Goal: Information Seeking & Learning: Compare options

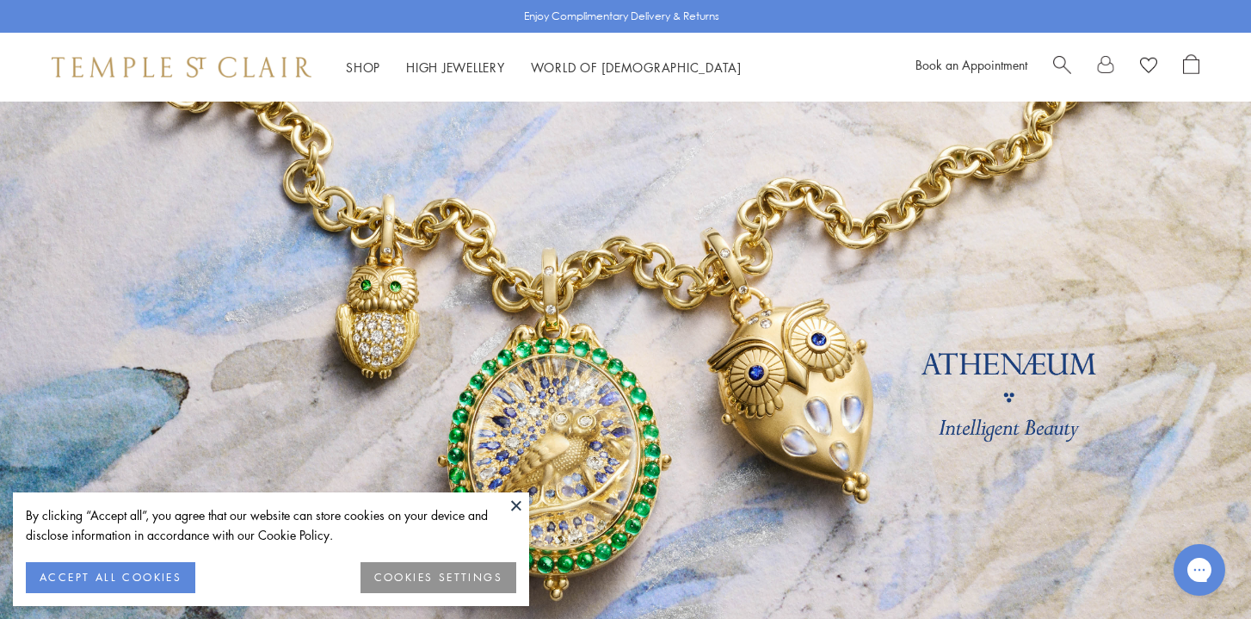
click at [157, 568] on button "ACCEPT ALL COOKIES" at bounding box center [111, 577] width 170 height 31
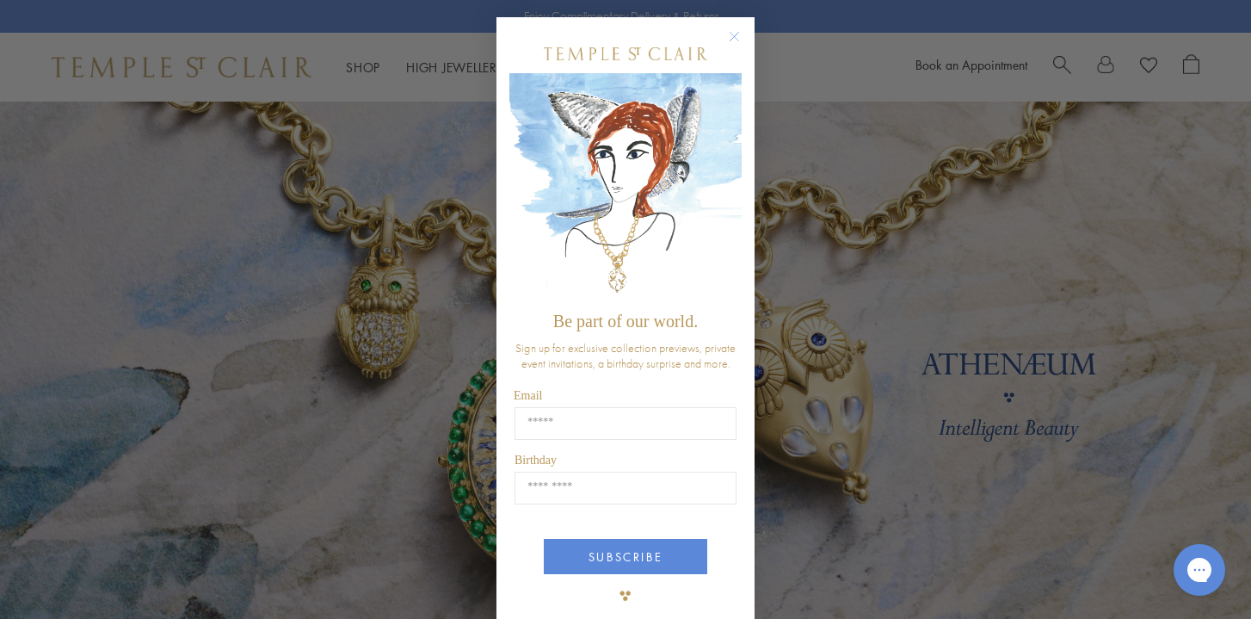
click at [733, 32] on circle "Close dialog" at bounding box center [734, 37] width 21 height 21
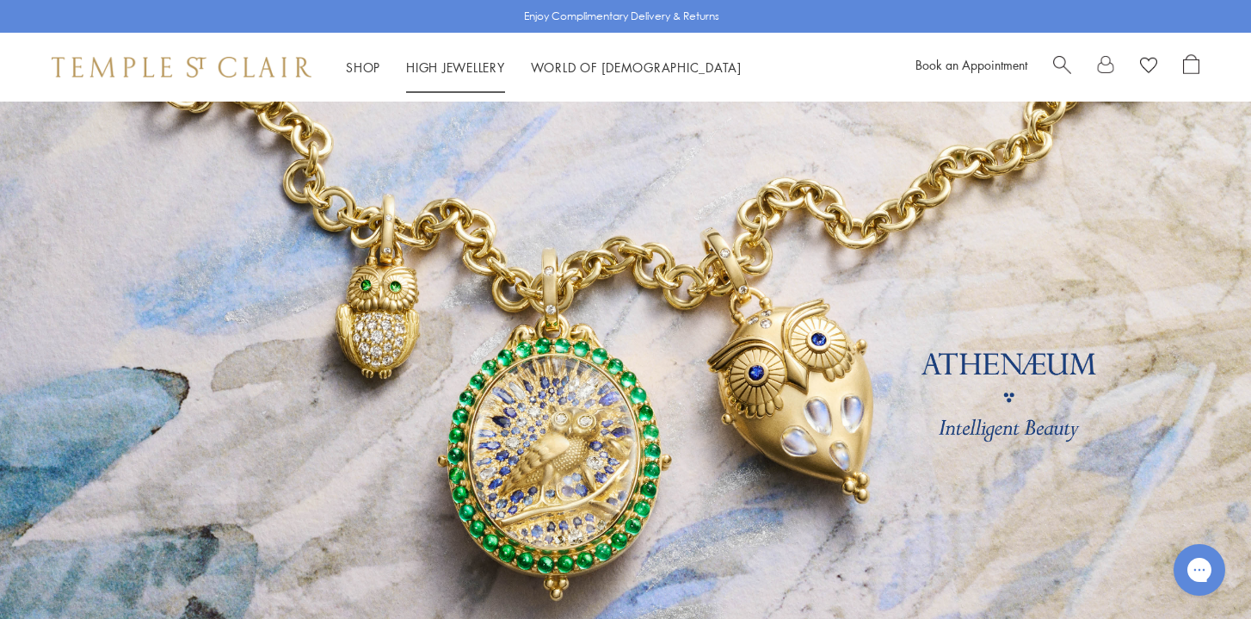
click at [437, 72] on link "High Jewellery High Jewellery" at bounding box center [455, 67] width 99 height 17
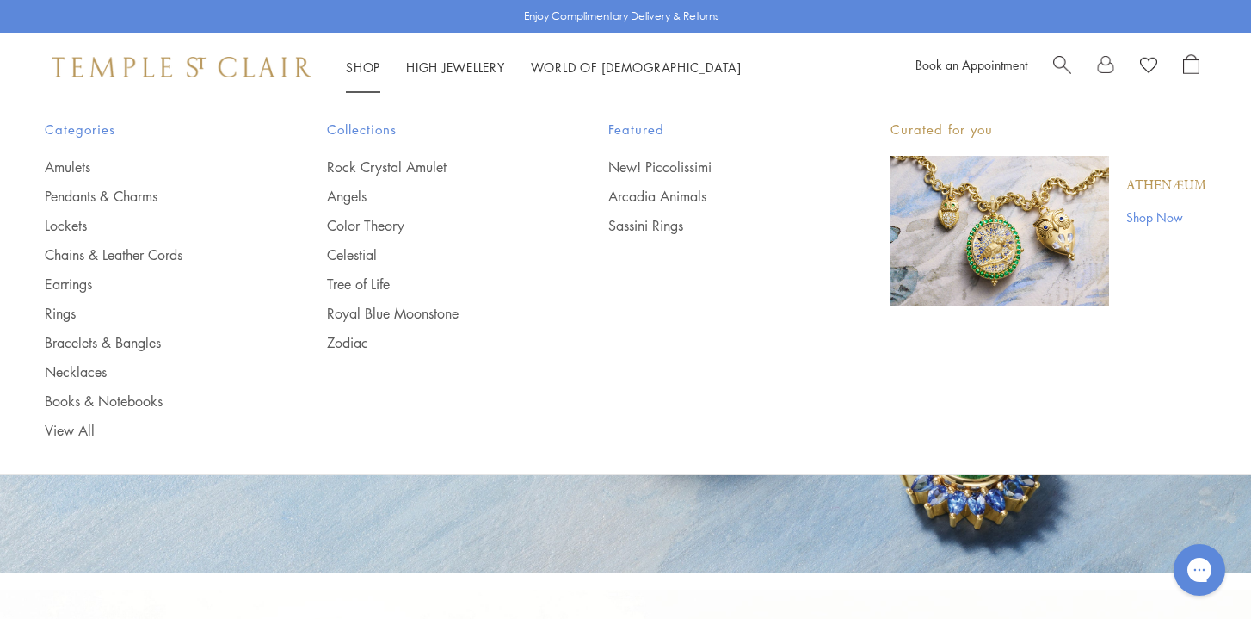
click at [367, 59] on li "Shop Shop Categories Amulets Pendants & Charms Lockets Chains & Leather Cords E…" at bounding box center [363, 68] width 34 height 22
click at [71, 223] on link "Lockets" at bounding box center [151, 225] width 213 height 19
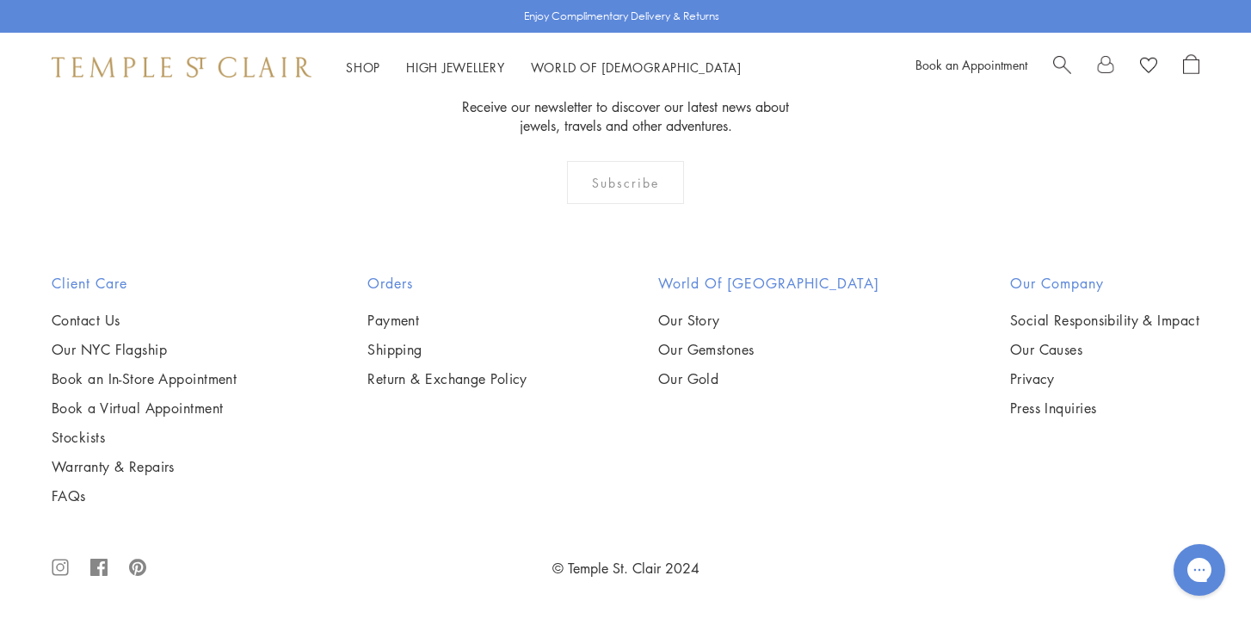
scroll to position [2089, 0]
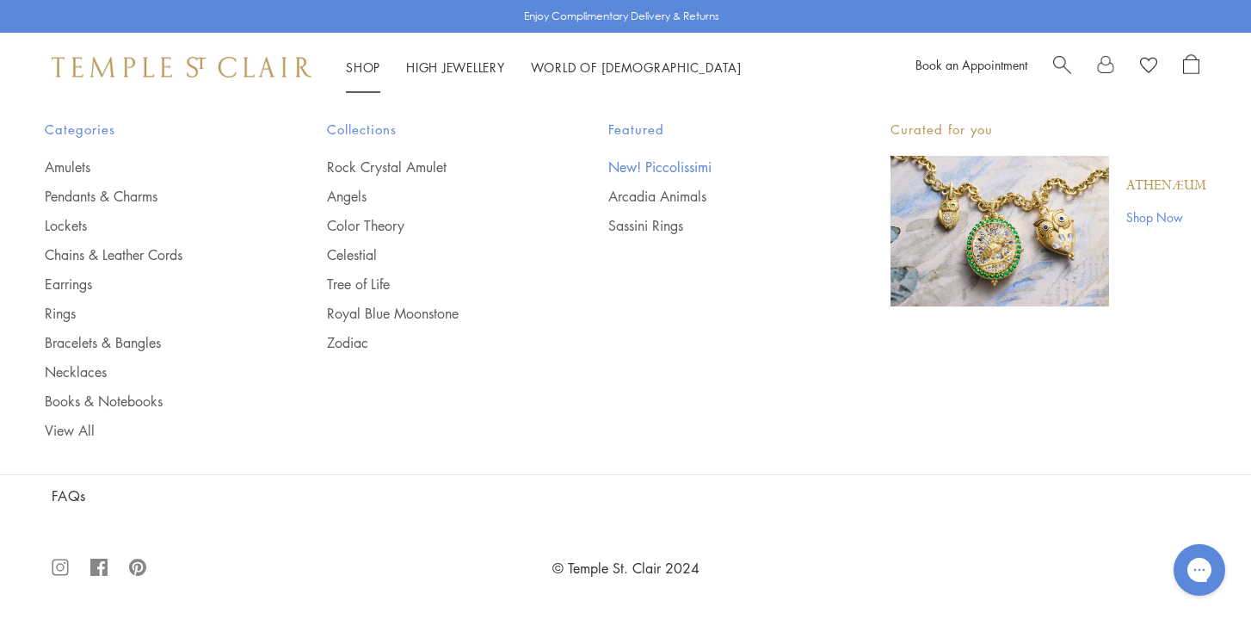
click at [647, 164] on link "New! Piccolissimi" at bounding box center [714, 166] width 213 height 19
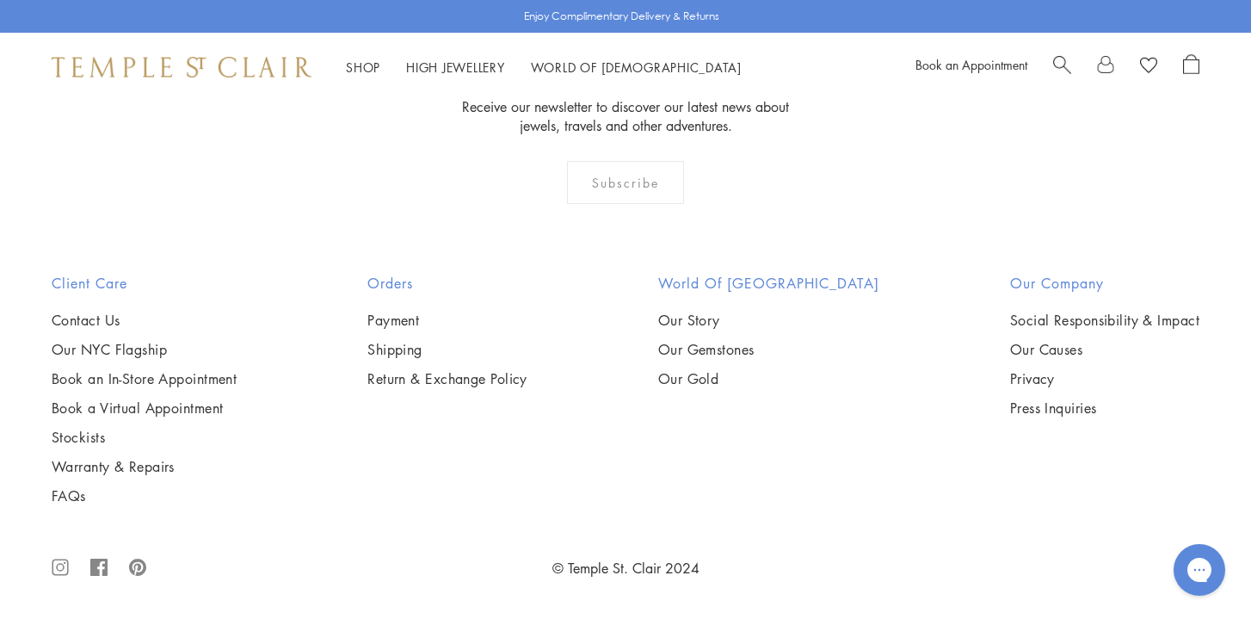
scroll to position [2698, 0]
click at [0, 0] on img at bounding box center [0, 0] width 0 height 0
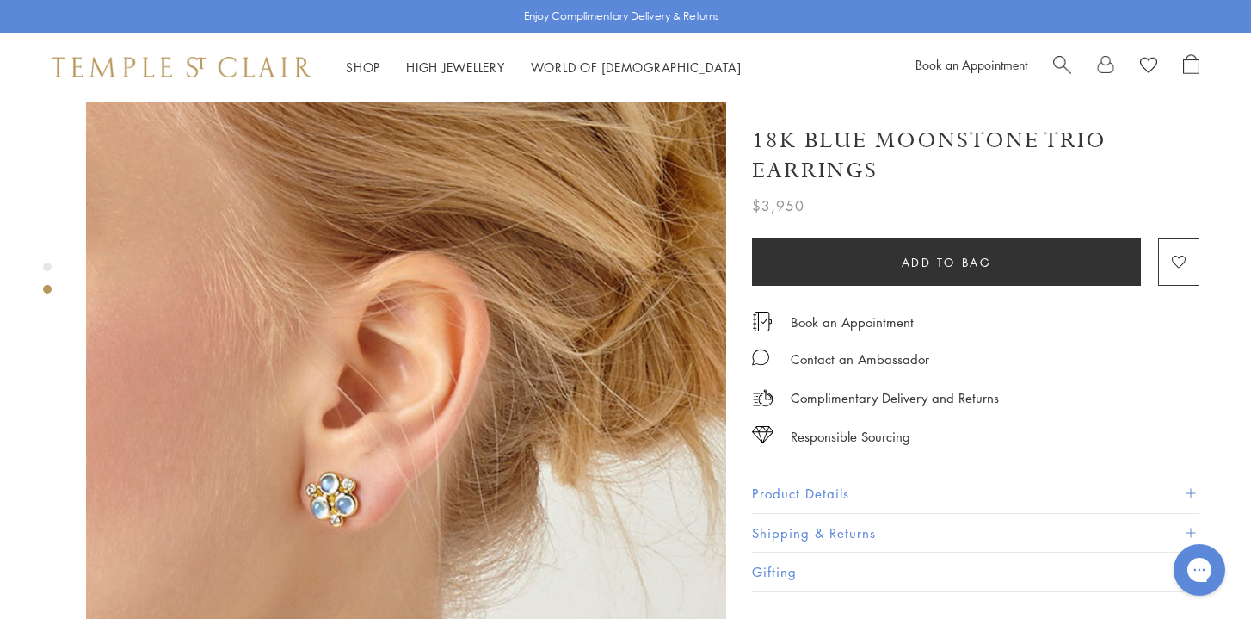
scroll to position [707, 0]
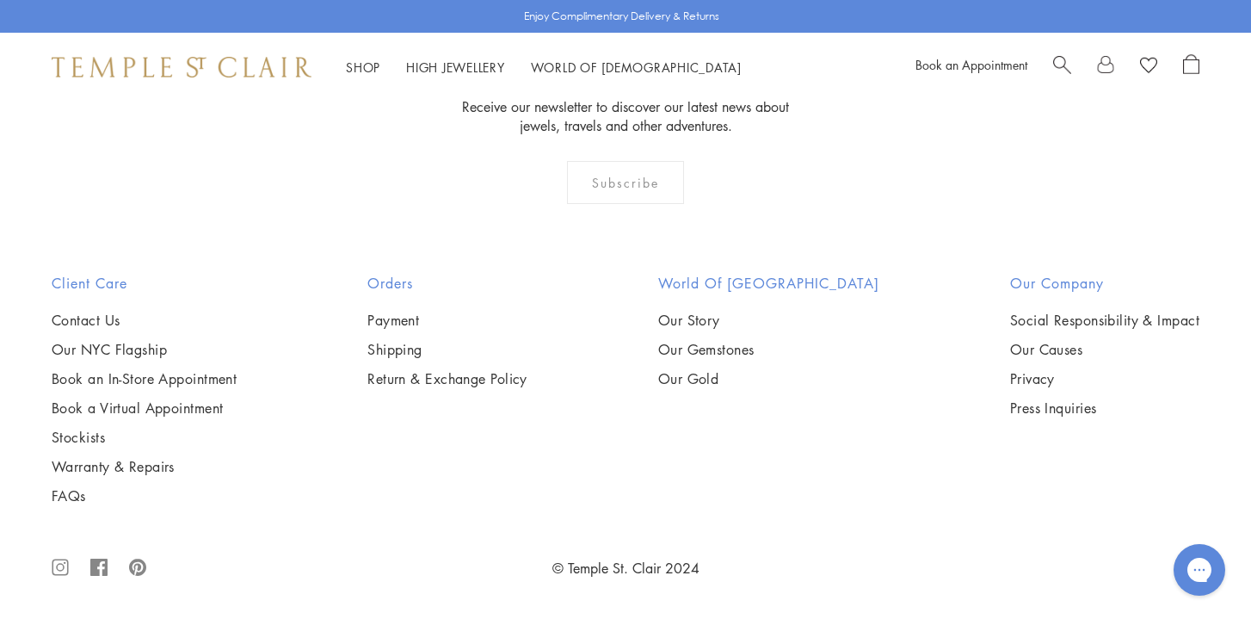
scroll to position [3610, 0]
click at [0, 0] on img at bounding box center [0, 0] width 0 height 0
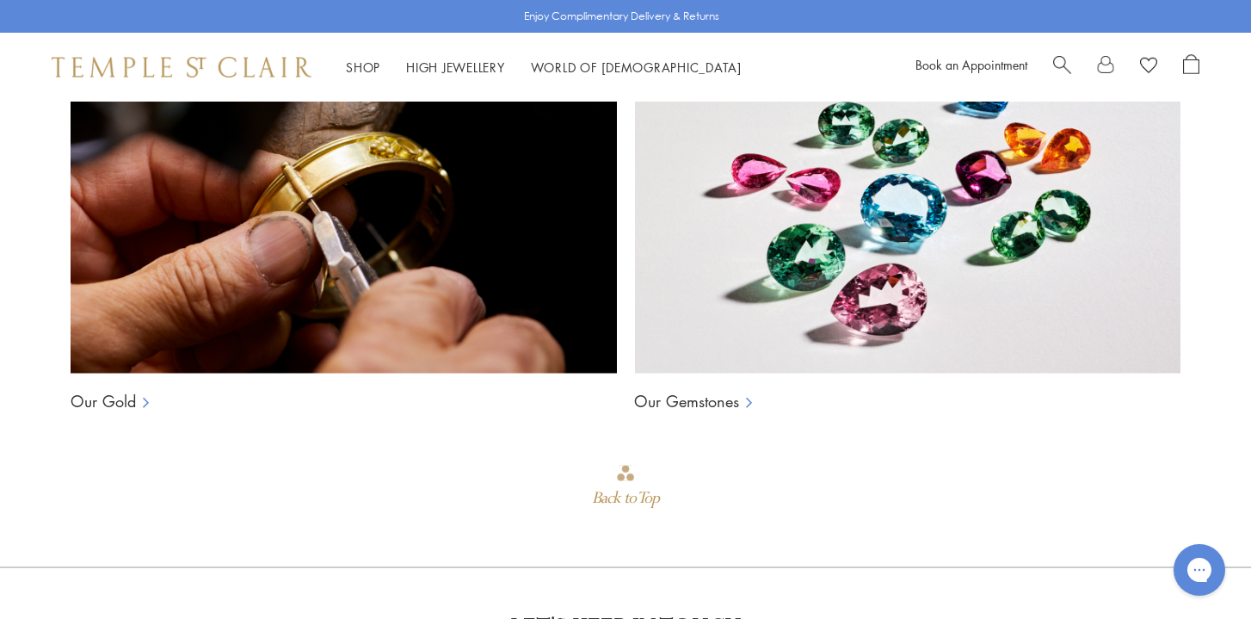
scroll to position [1291, 0]
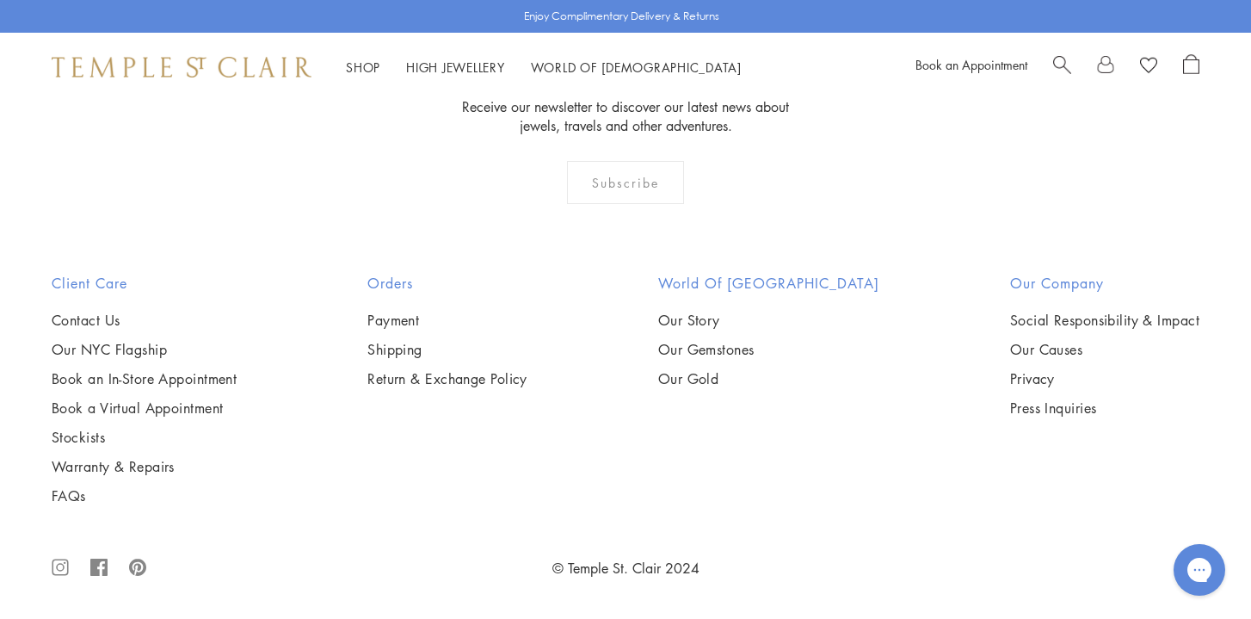
scroll to position [2198, 0]
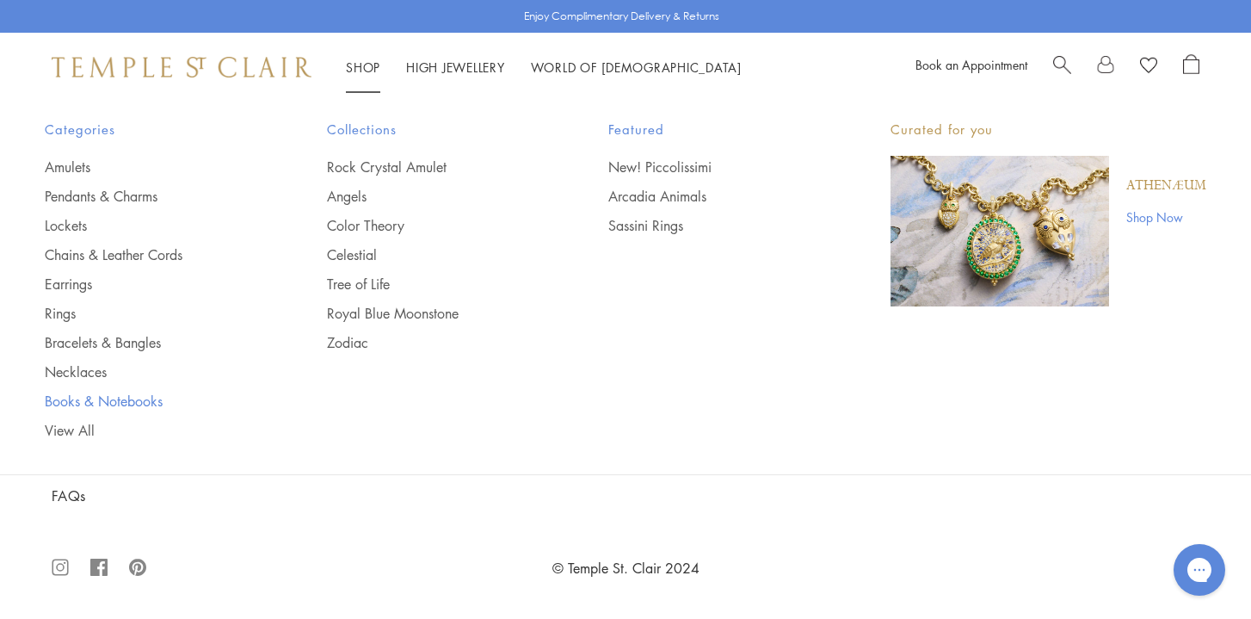
click at [97, 400] on link "Books & Notebooks" at bounding box center [151, 400] width 213 height 19
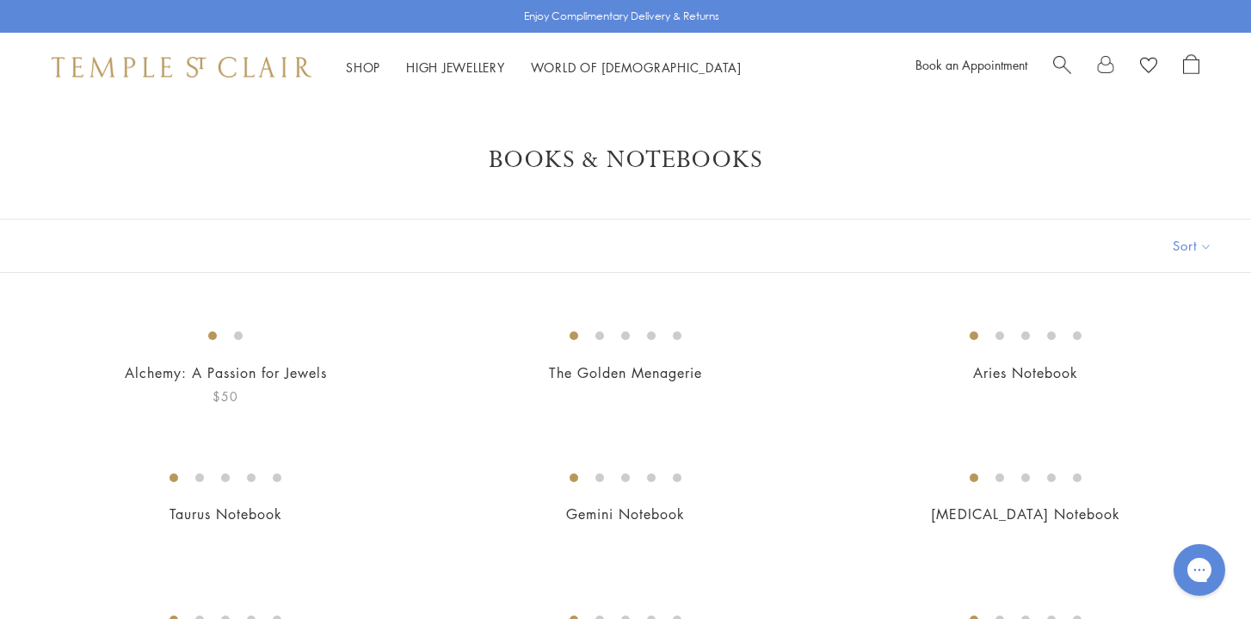
scroll to position [6, 0]
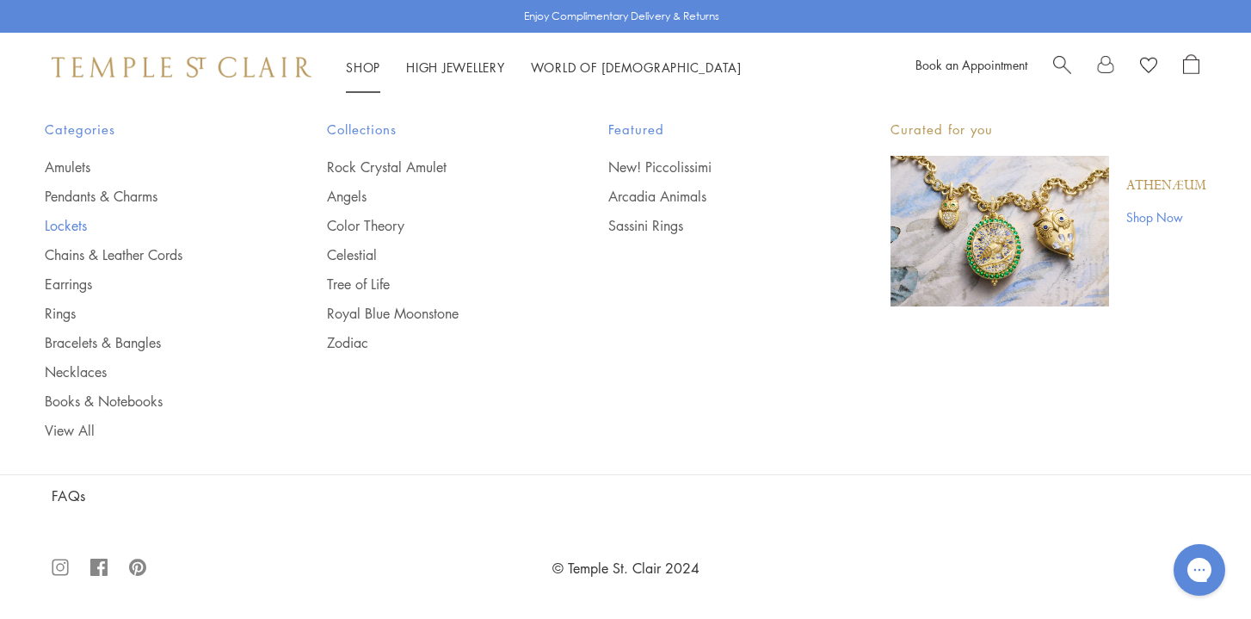
click at [83, 223] on link "Lockets" at bounding box center [151, 225] width 213 height 19
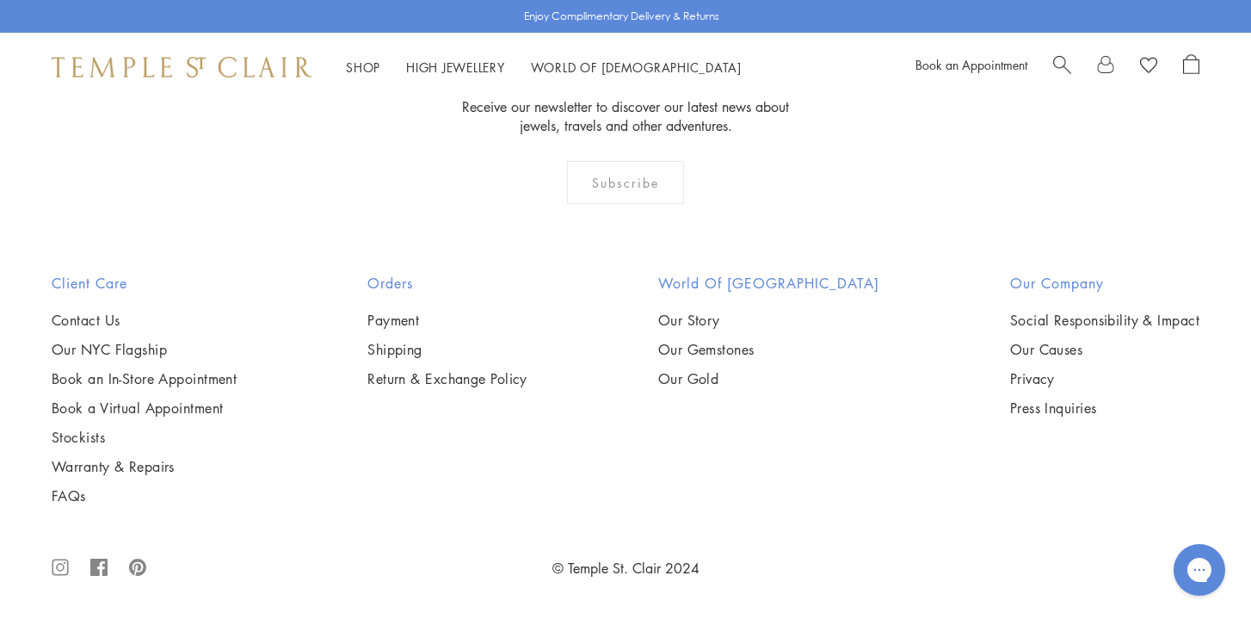
scroll to position [2562, 0]
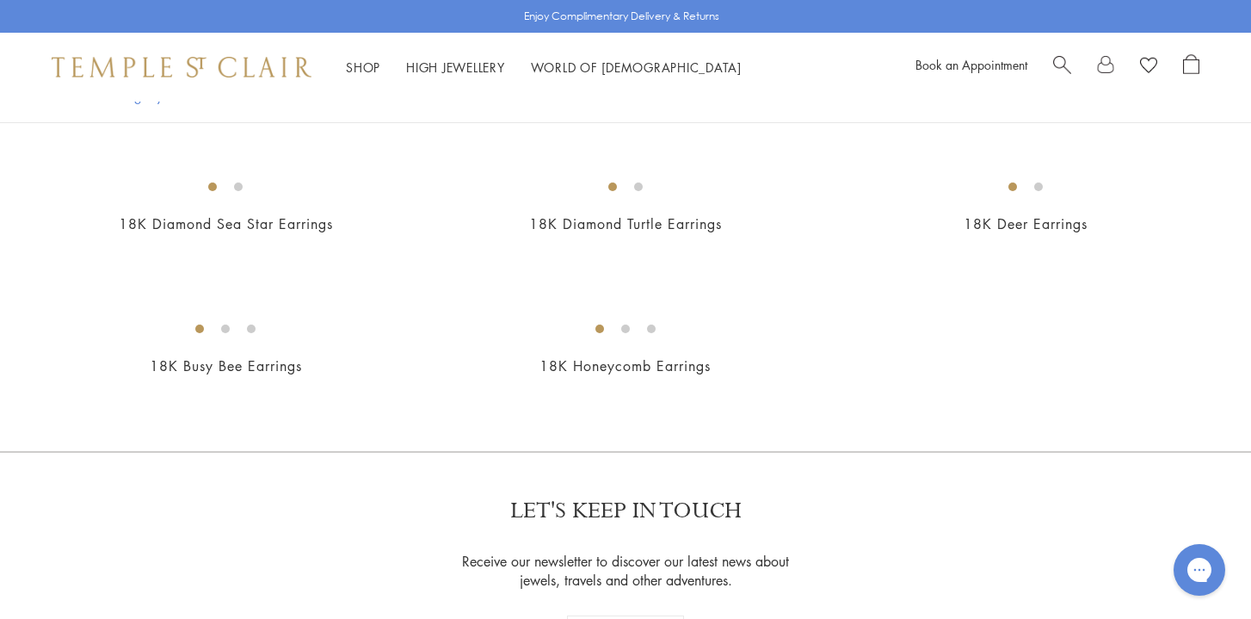
scroll to position [1205, 0]
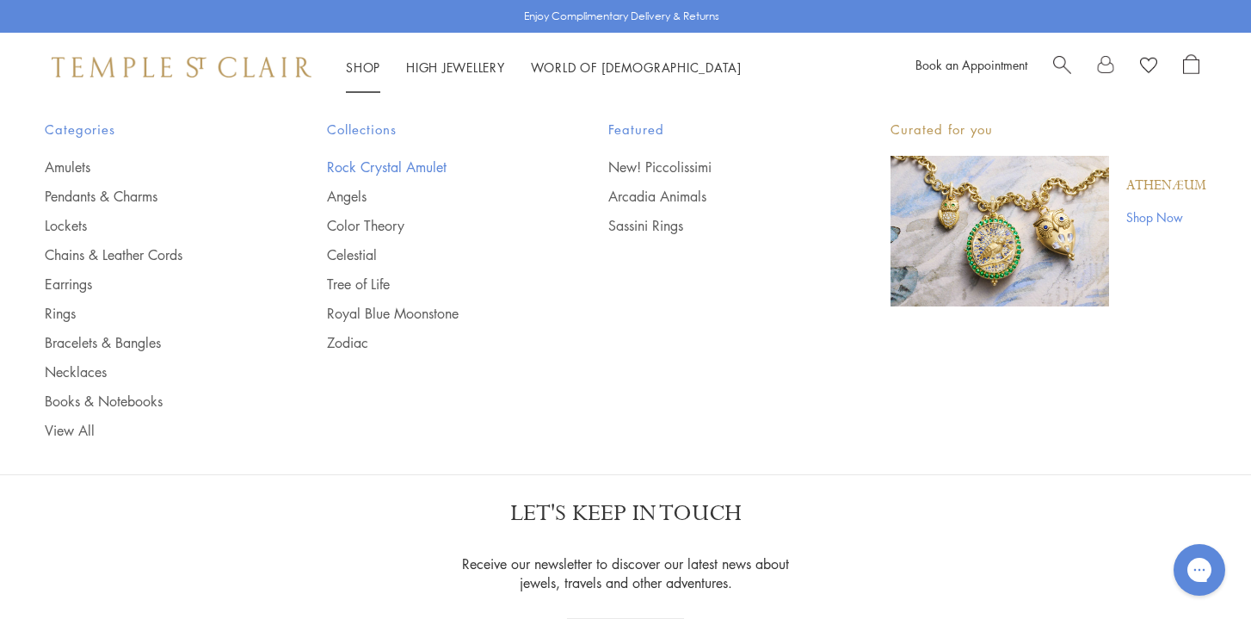
click at [359, 169] on link "Rock Crystal Amulet" at bounding box center [433, 166] width 213 height 19
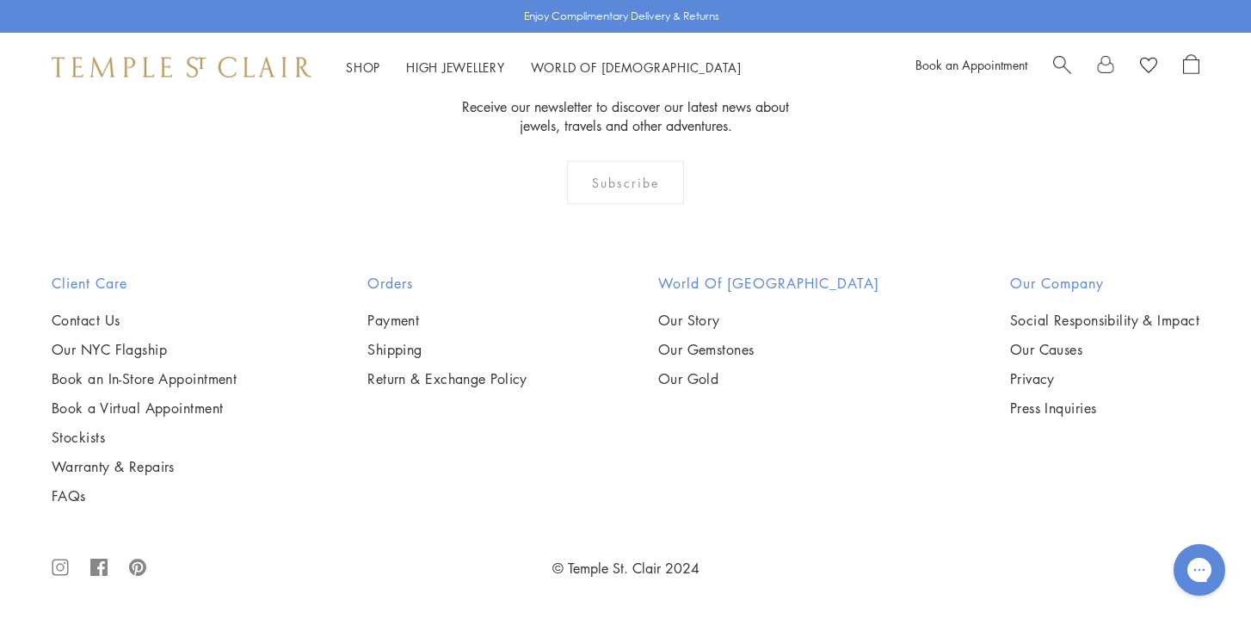
scroll to position [10173, 0]
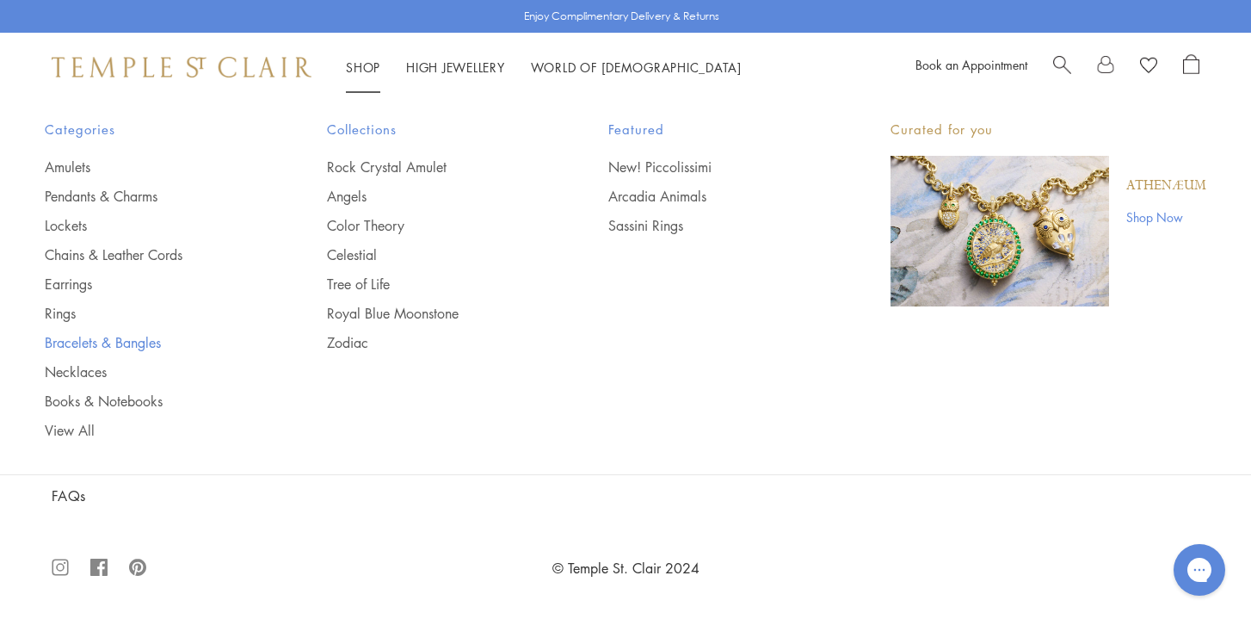
click at [104, 347] on link "Bracelets & Bangles" at bounding box center [151, 342] width 213 height 19
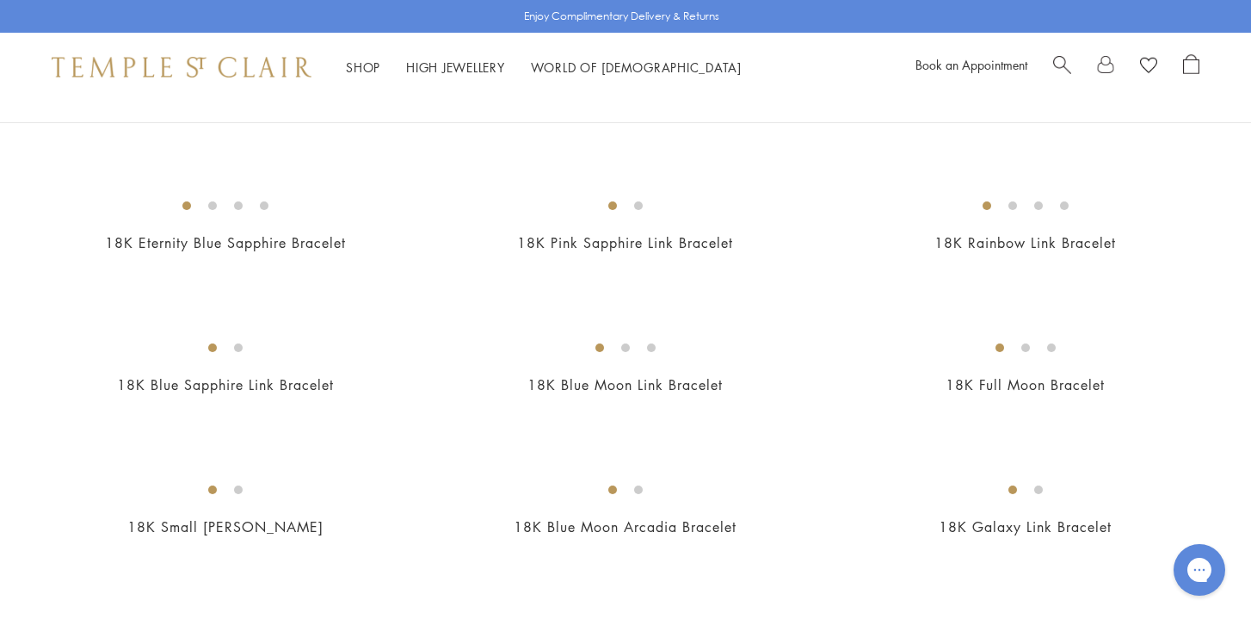
scroll to position [1165, 0]
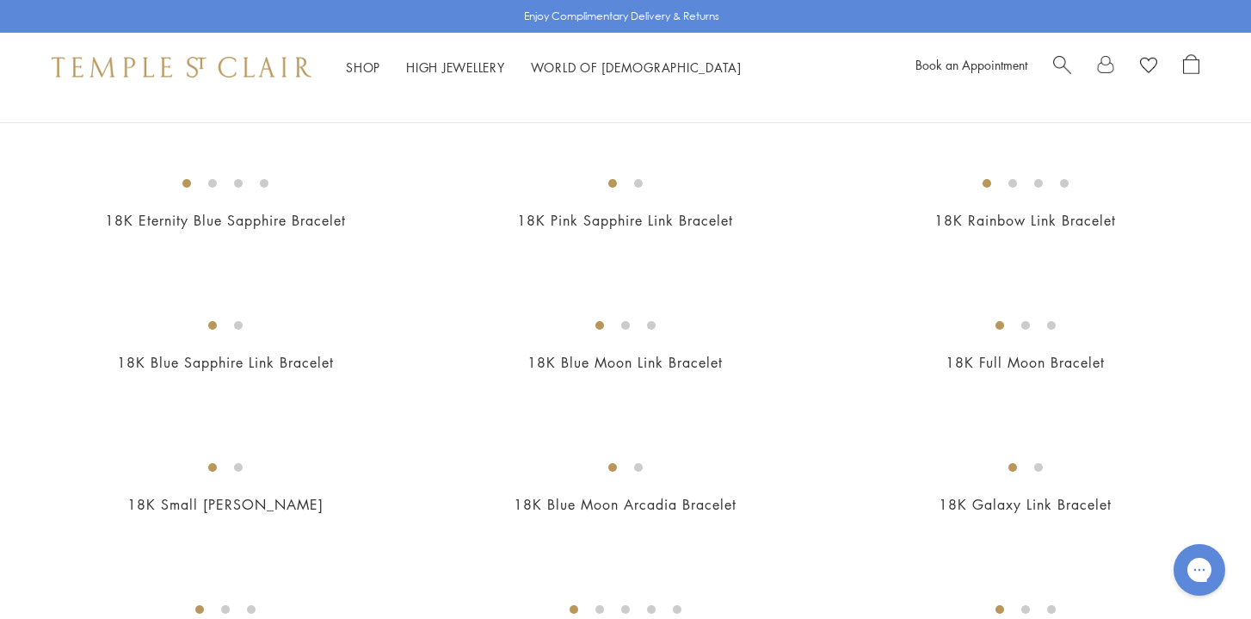
click at [0, 0] on img at bounding box center [0, 0] width 0 height 0
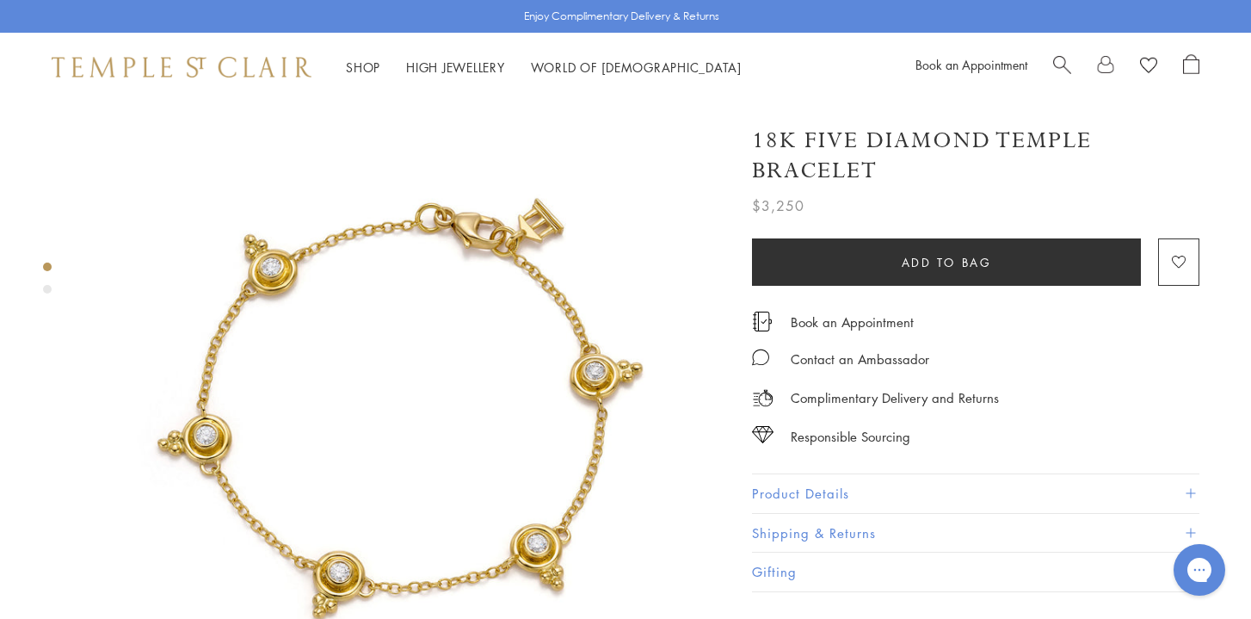
scroll to position [14, 0]
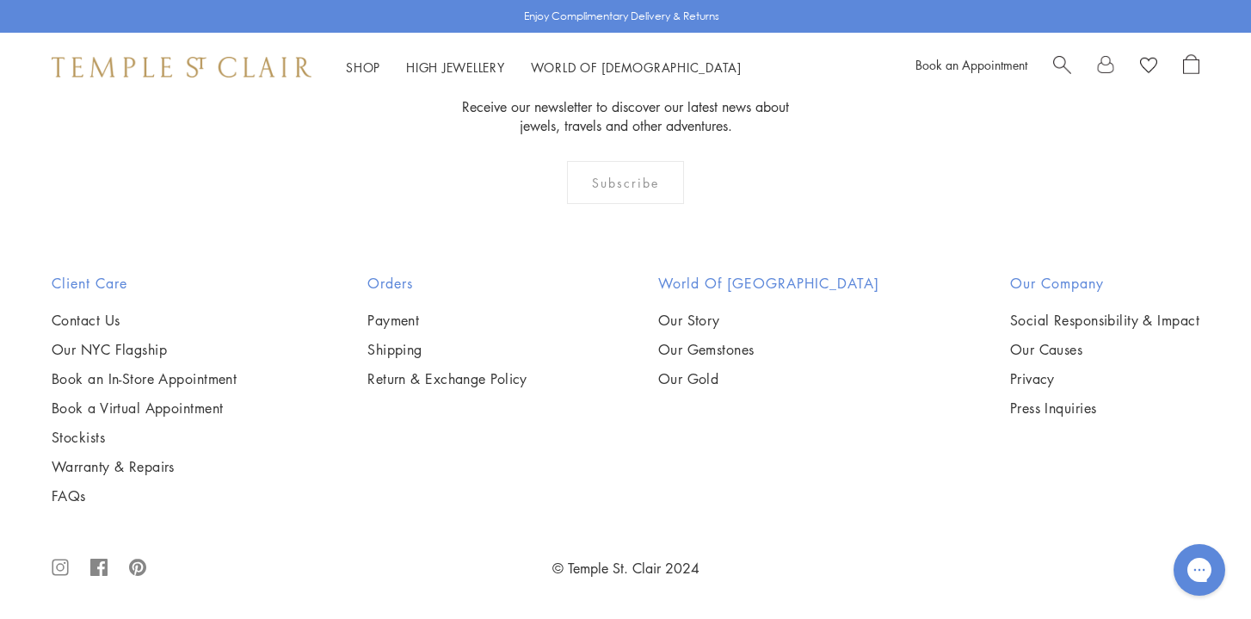
scroll to position [6025, 0]
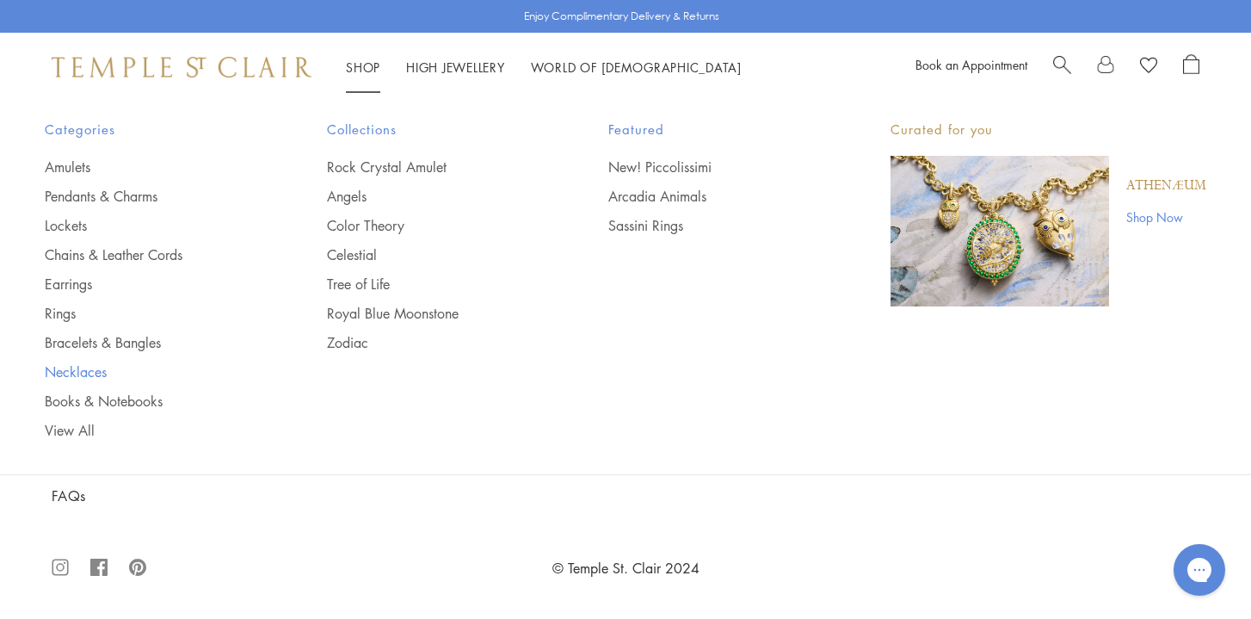
click at [87, 371] on link "Necklaces" at bounding box center [151, 371] width 213 height 19
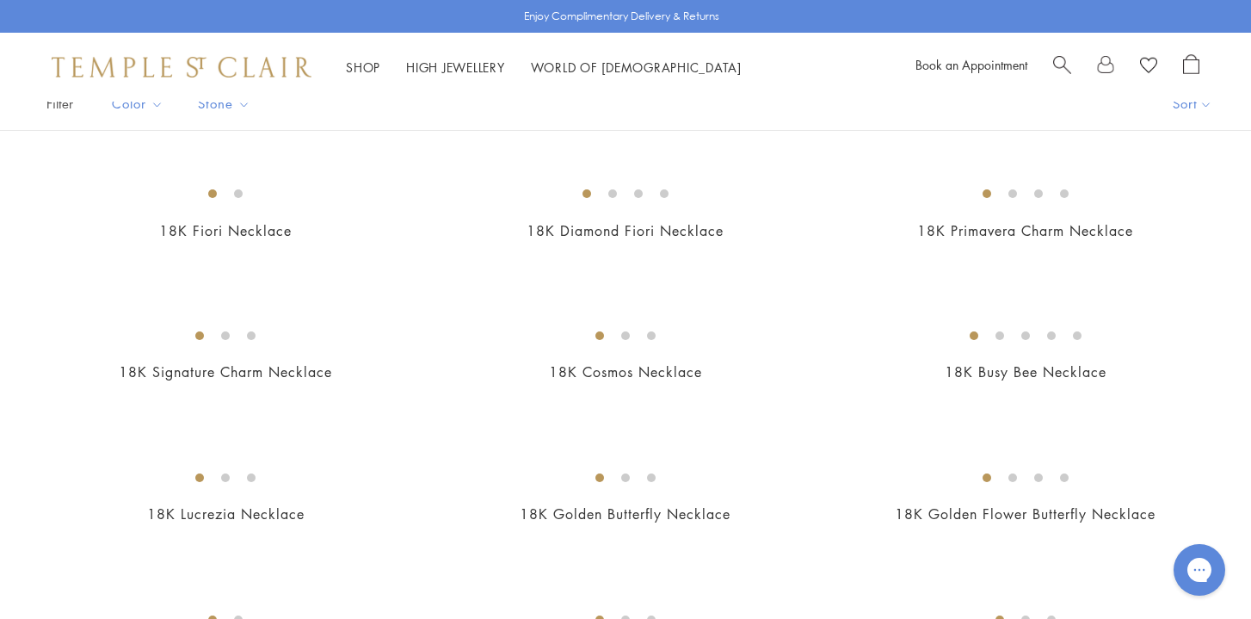
scroll to position [144, 0]
click at [0, 0] on img at bounding box center [0, 0] width 0 height 0
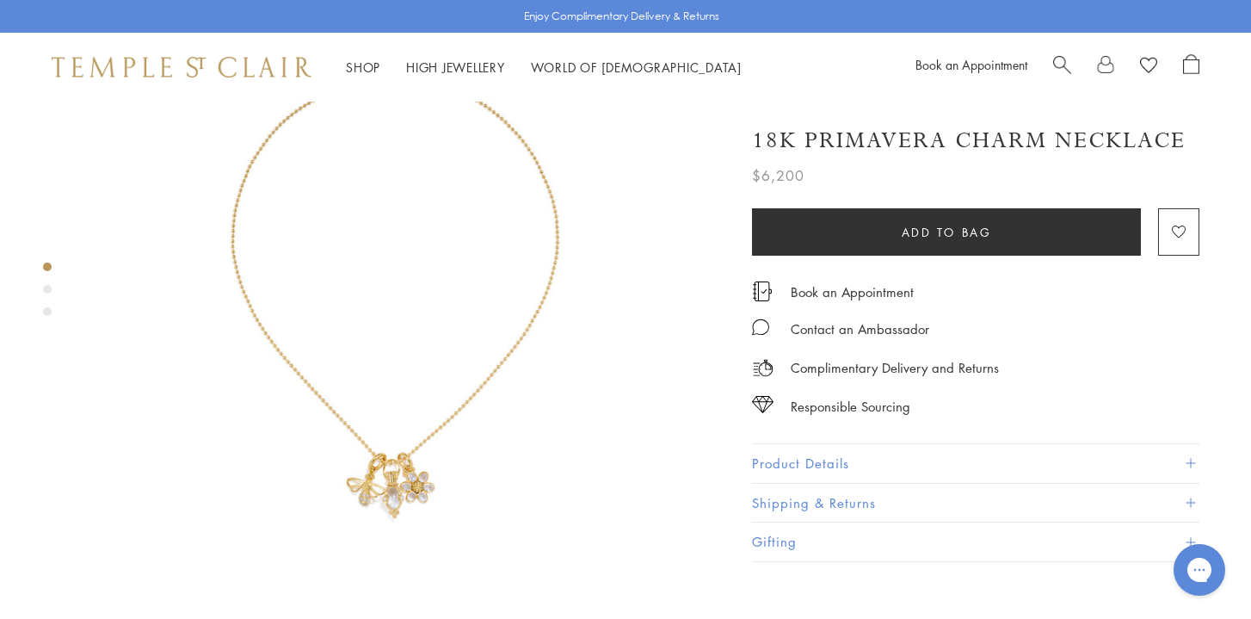
scroll to position [150, 0]
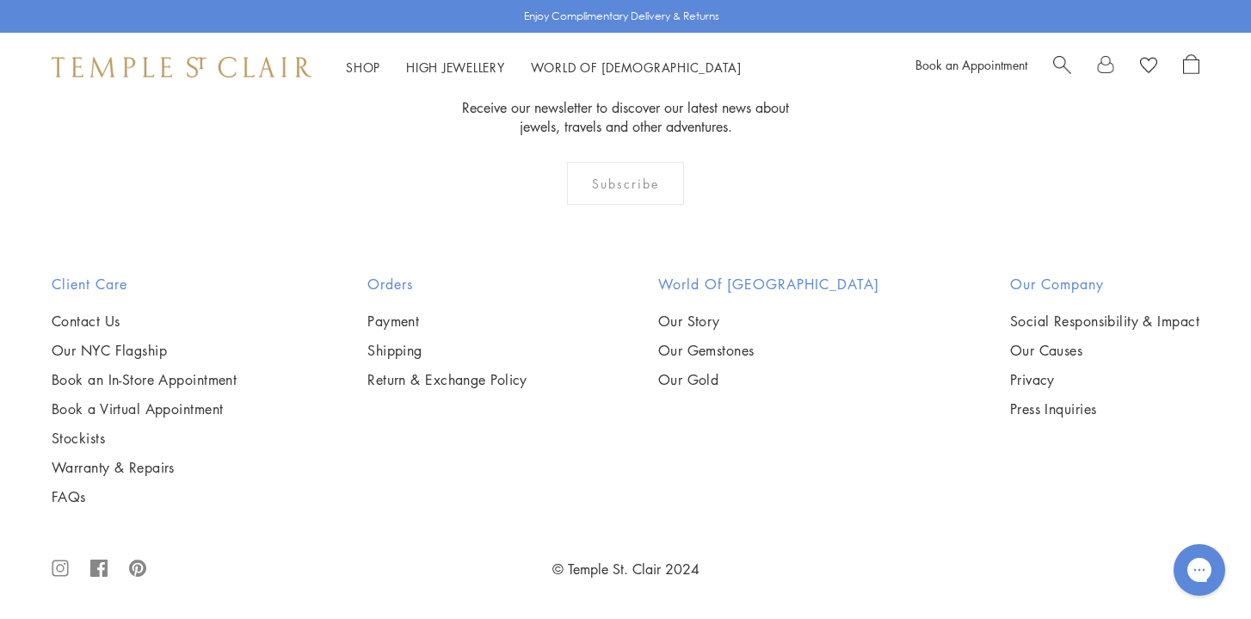
scroll to position [2619, 0]
click at [0, 0] on img at bounding box center [0, 0] width 0 height 0
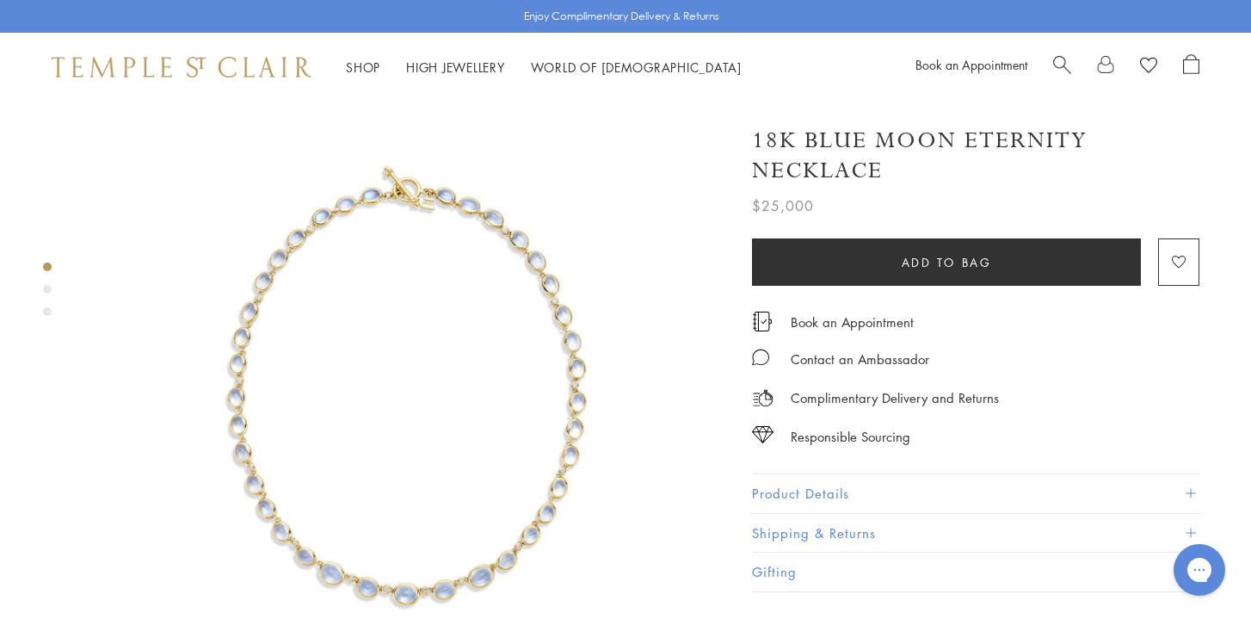
scroll to position [28, 0]
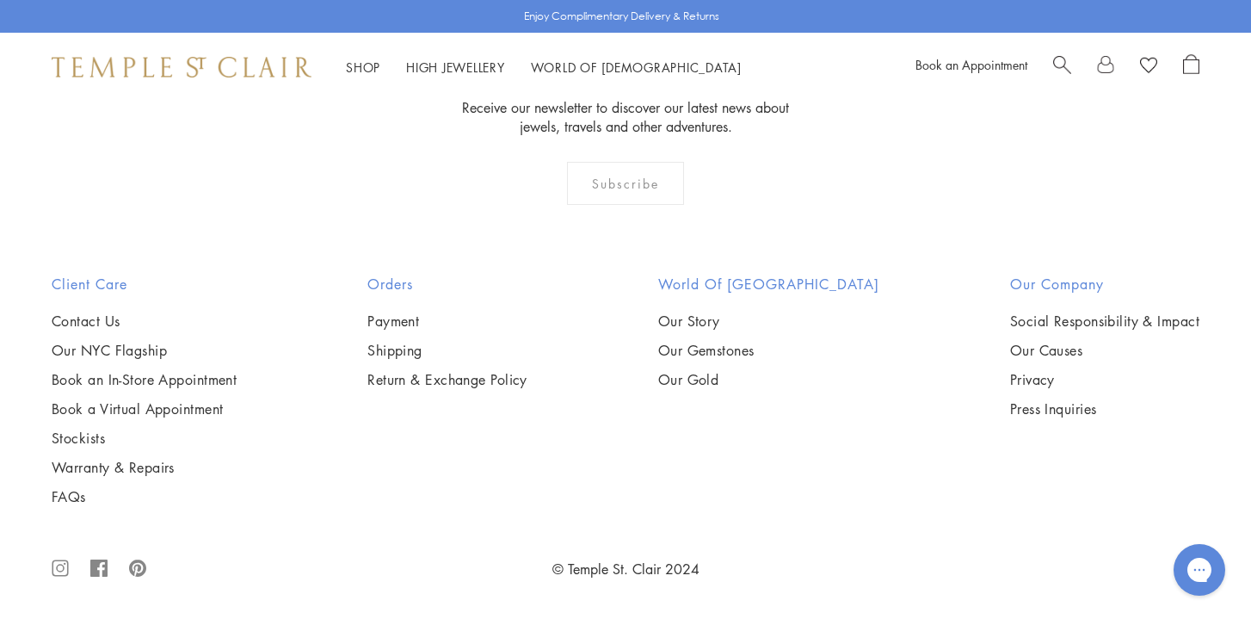
scroll to position [4970, 0]
click at [0, 0] on img at bounding box center [0, 0] width 0 height 0
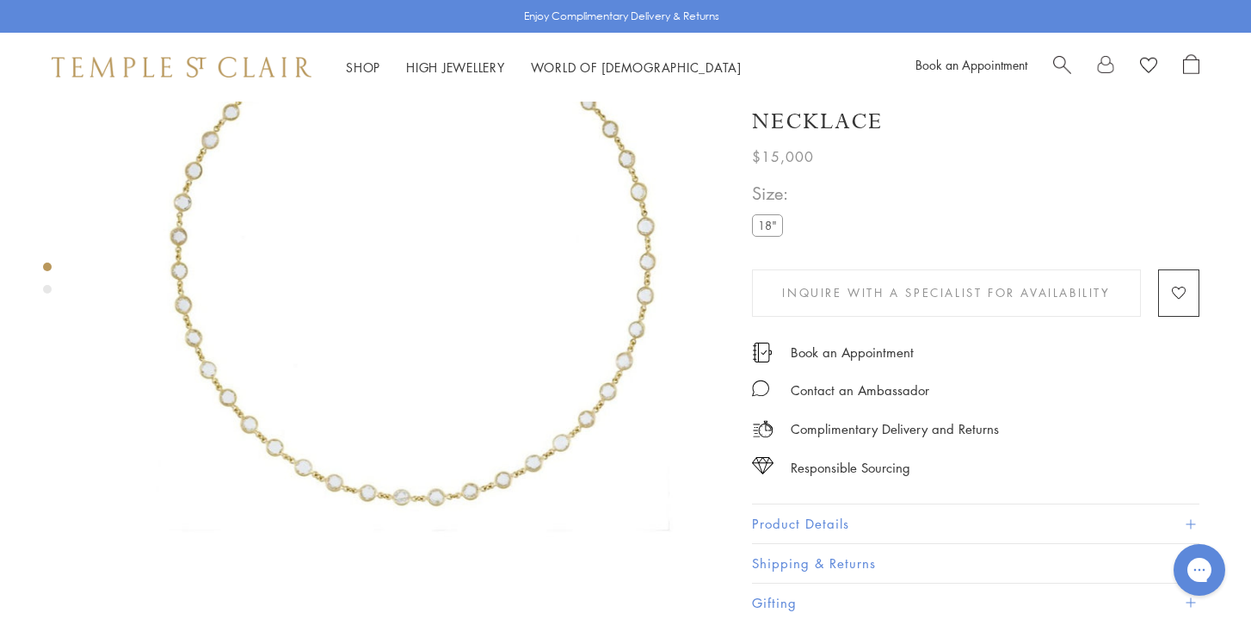
scroll to position [200, 0]
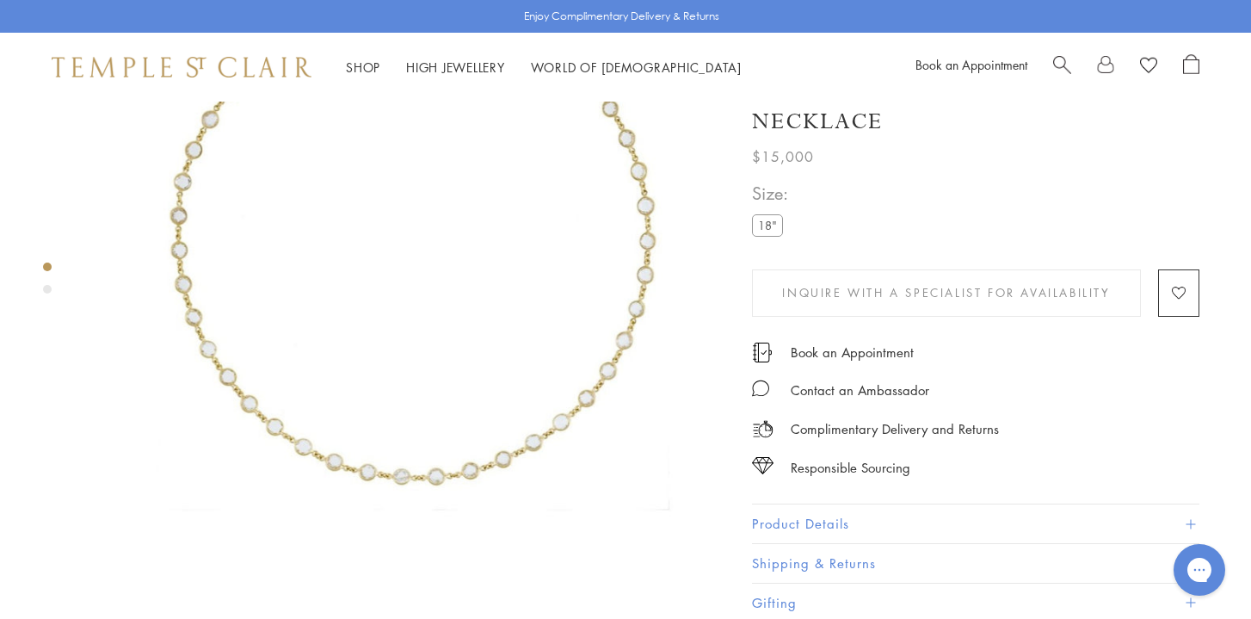
click at [774, 518] on button "Product Details" at bounding box center [975, 523] width 447 height 39
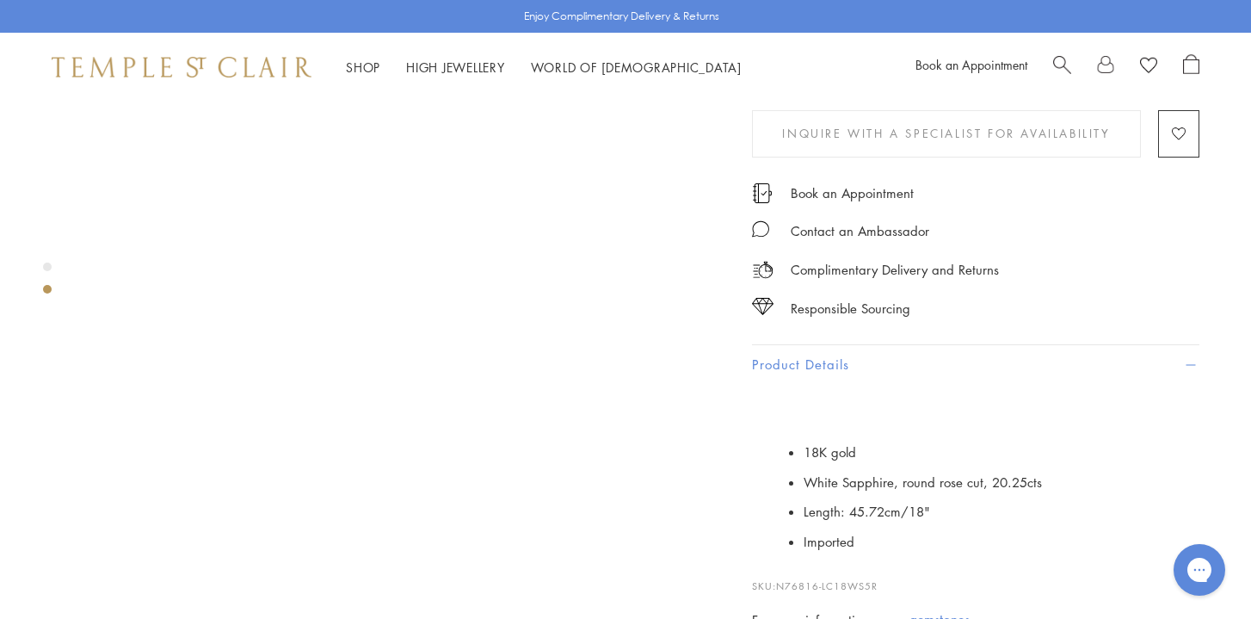
scroll to position [610, 0]
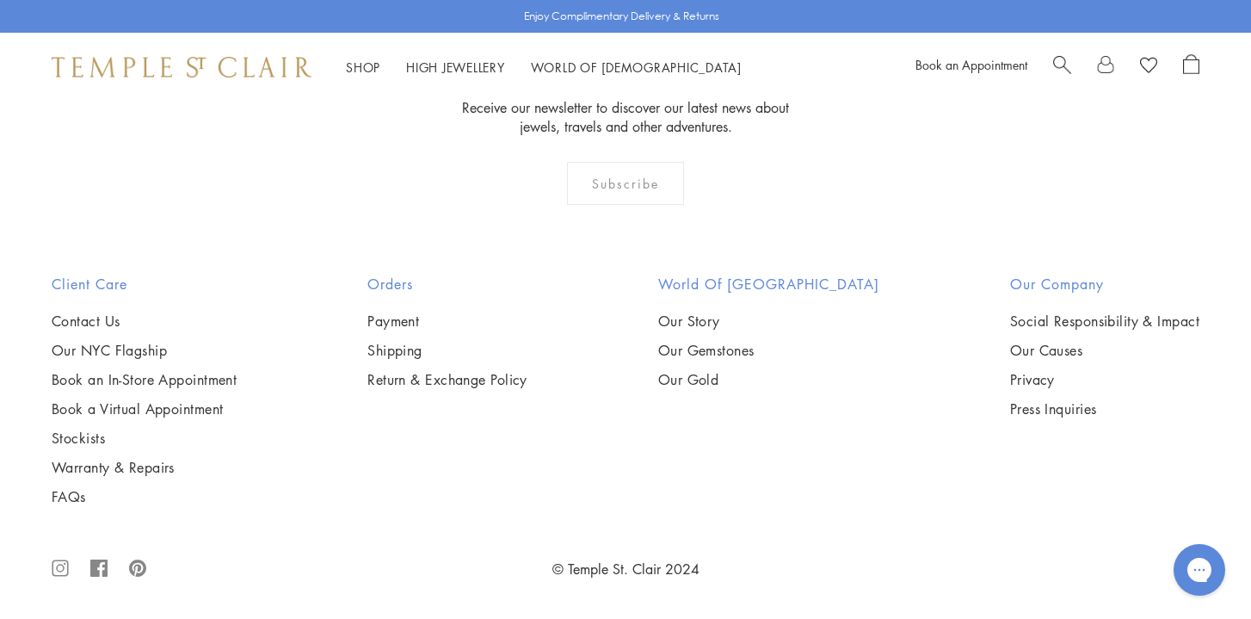
scroll to position [5486, 0]
click at [0, 0] on img at bounding box center [0, 0] width 0 height 0
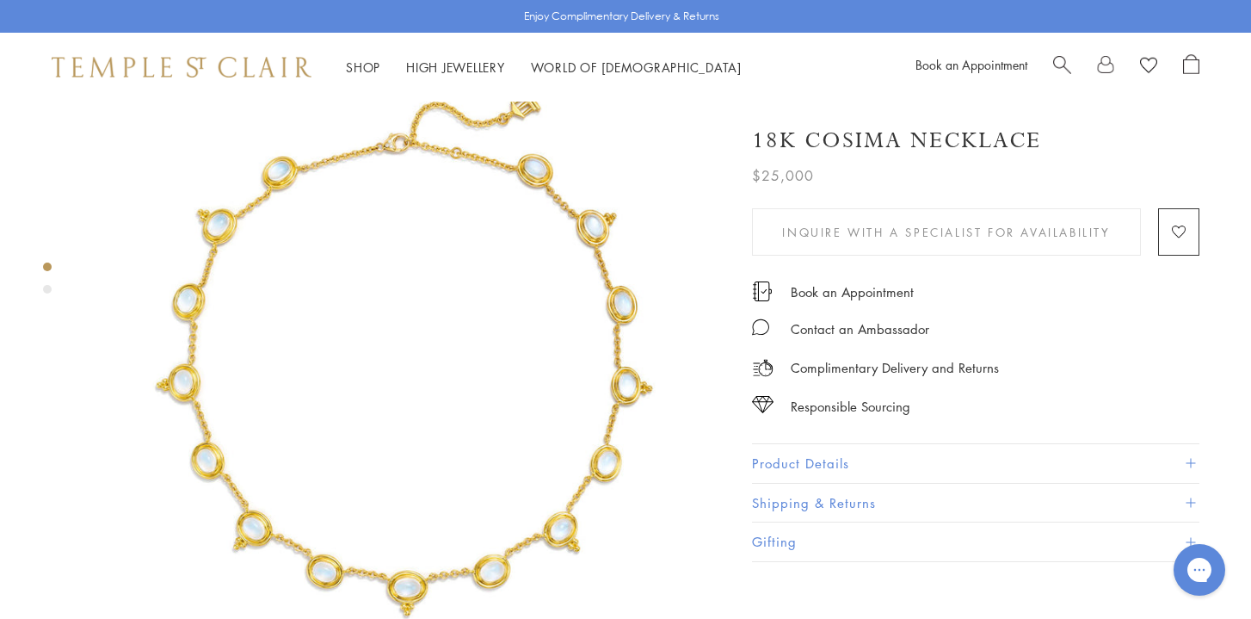
scroll to position [76, 0]
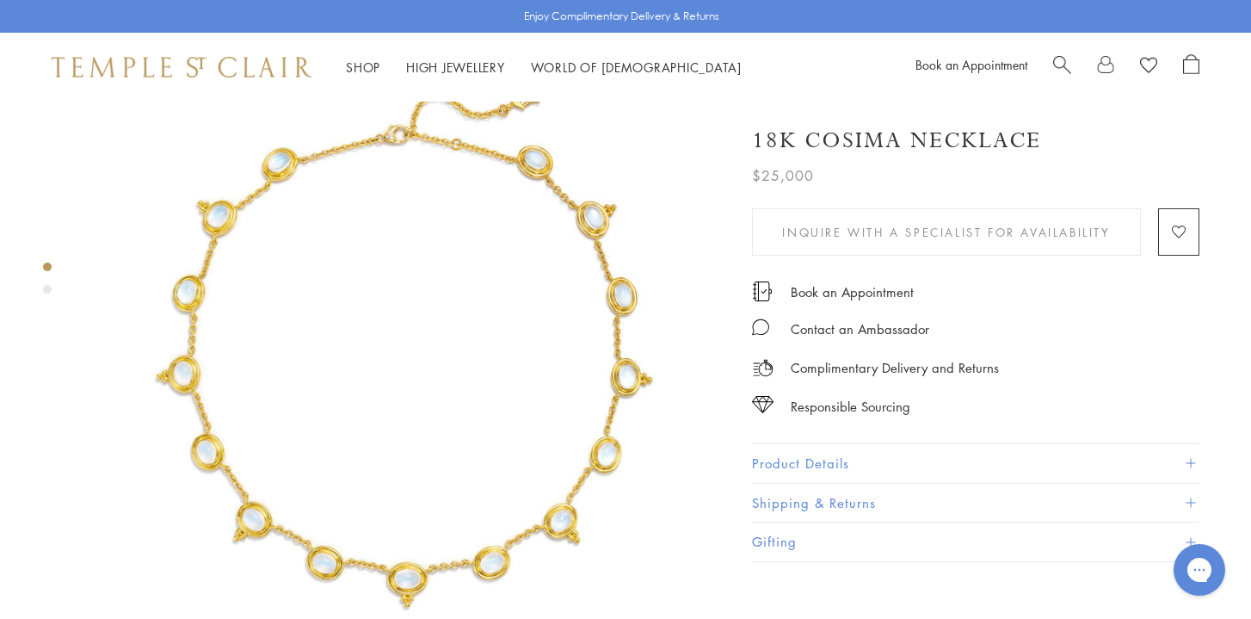
click at [780, 467] on button "Product Details" at bounding box center [975, 463] width 447 height 39
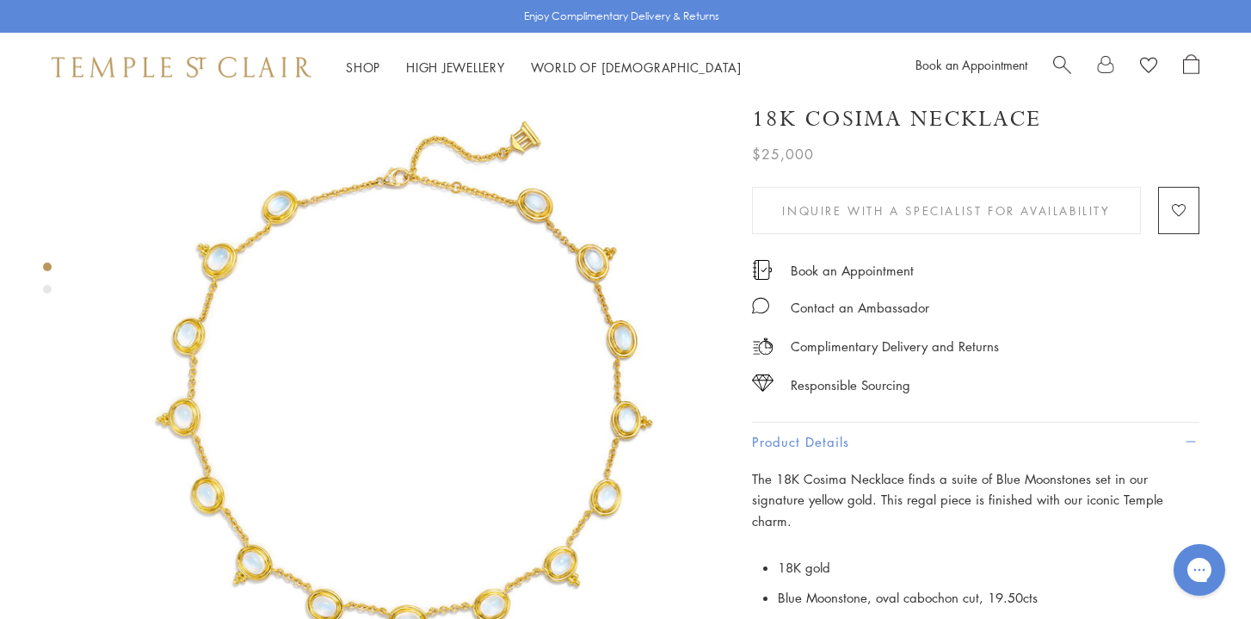
scroll to position [34, 0]
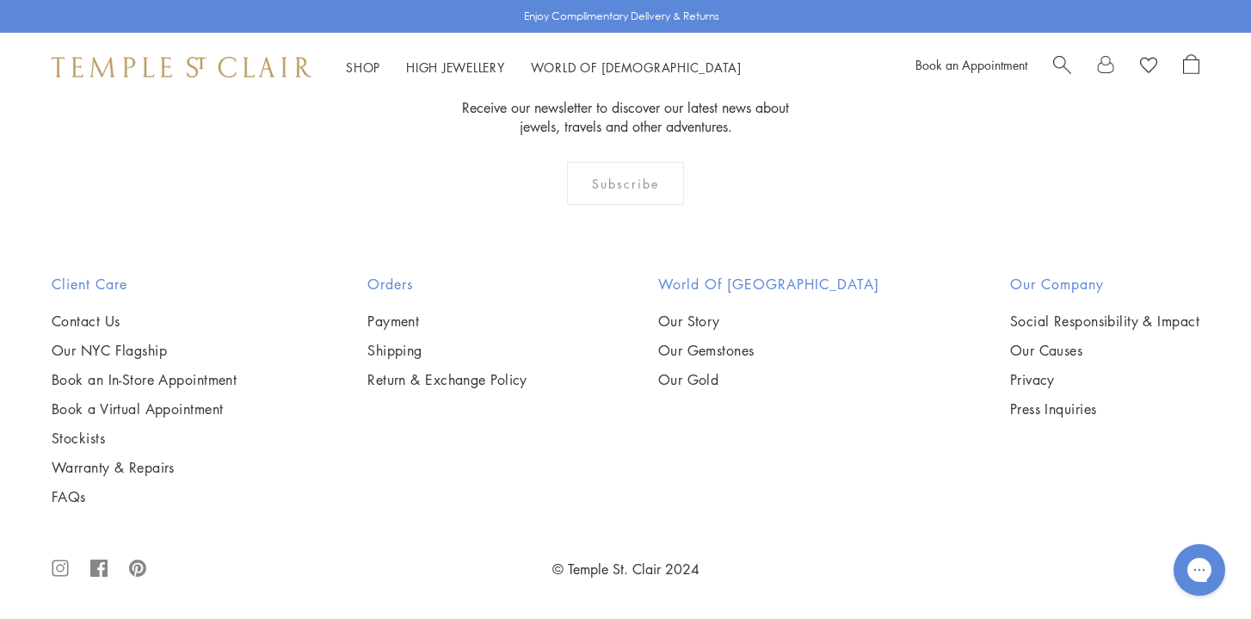
scroll to position [6093, 0]
click at [0, 0] on img at bounding box center [0, 0] width 0 height 0
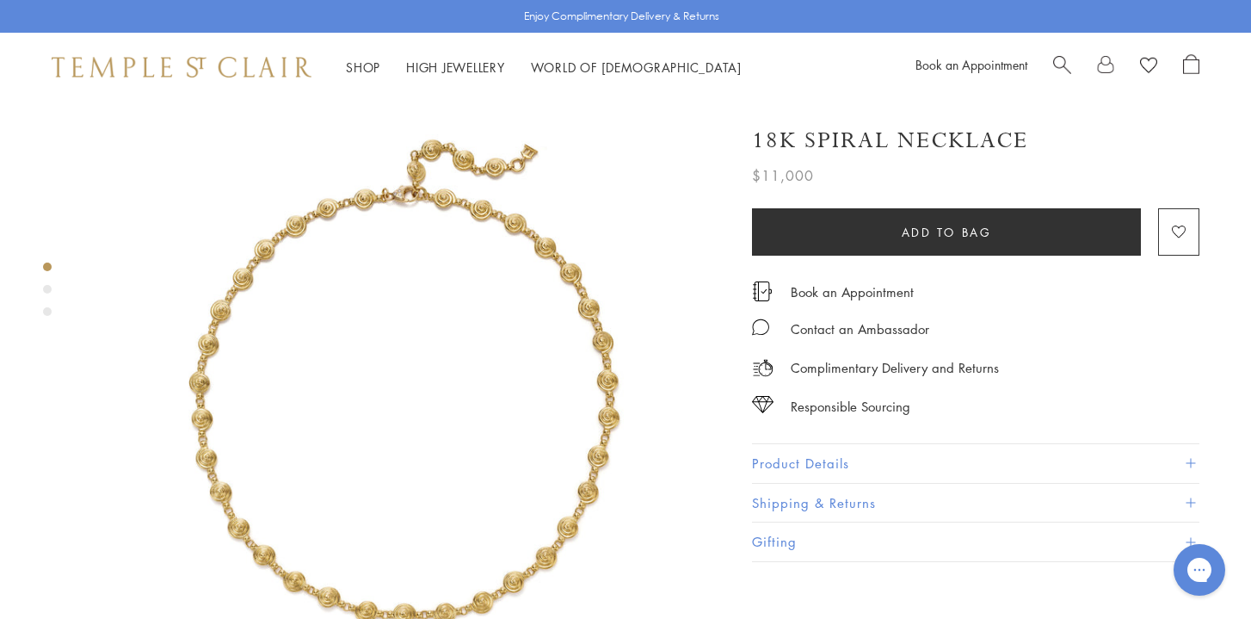
scroll to position [27, 0]
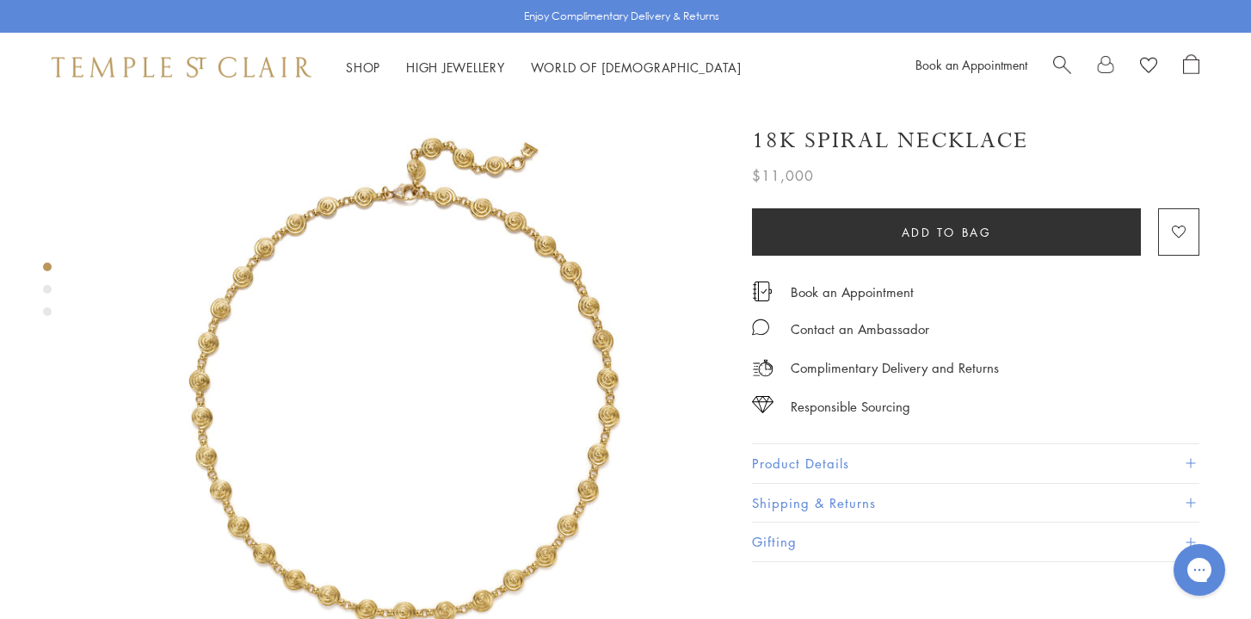
click at [808, 456] on button "Product Details" at bounding box center [975, 463] width 447 height 39
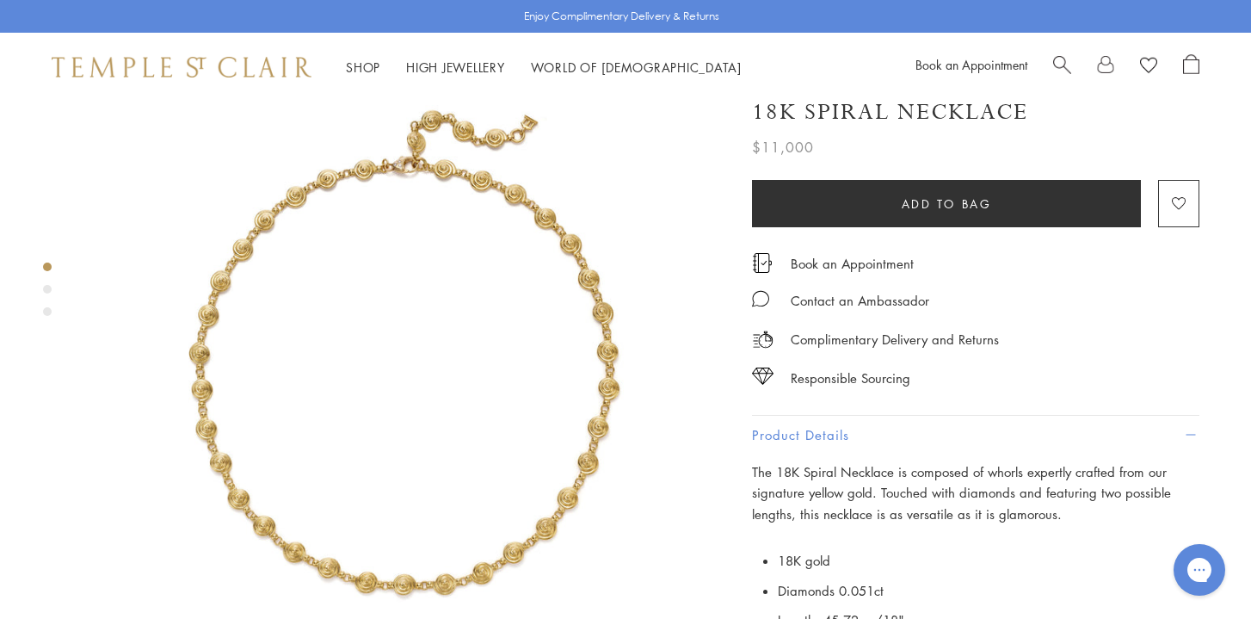
scroll to position [55, 0]
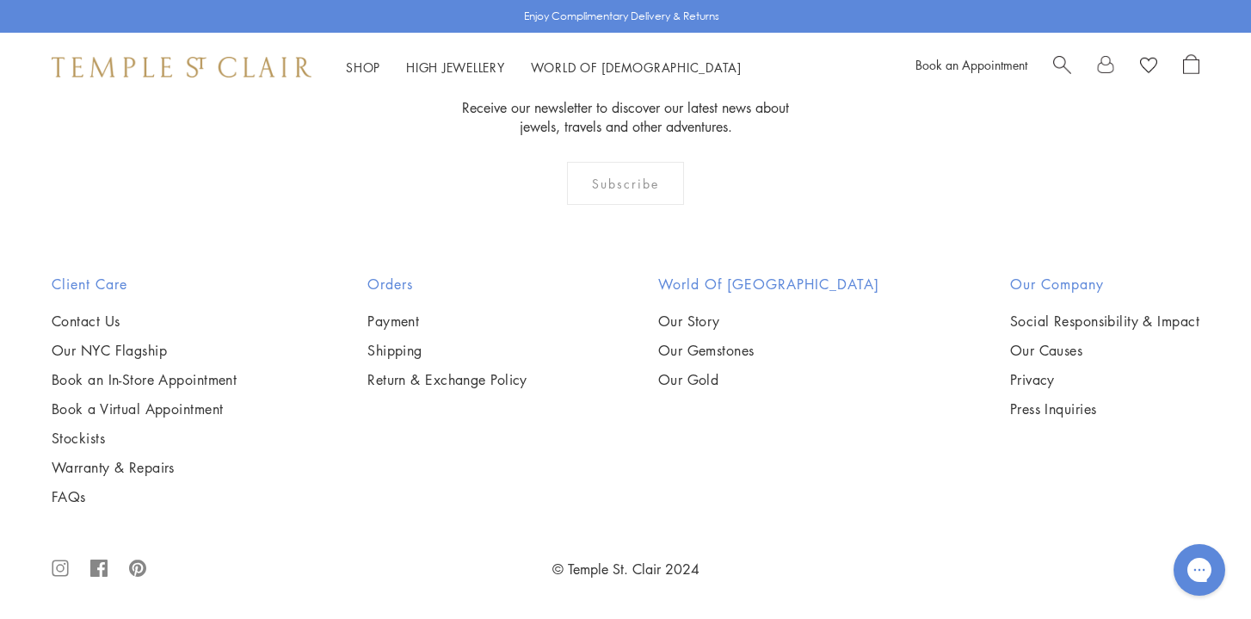
scroll to position [5114, 0]
click at [0, 0] on img at bounding box center [0, 0] width 0 height 0
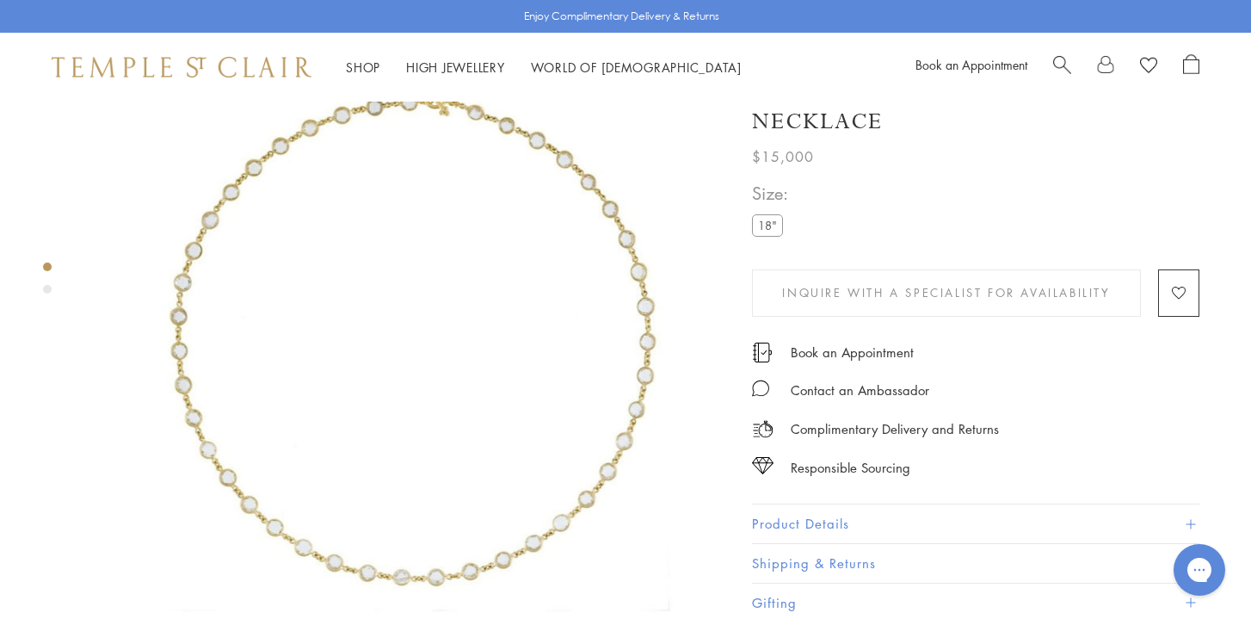
scroll to position [114, 0]
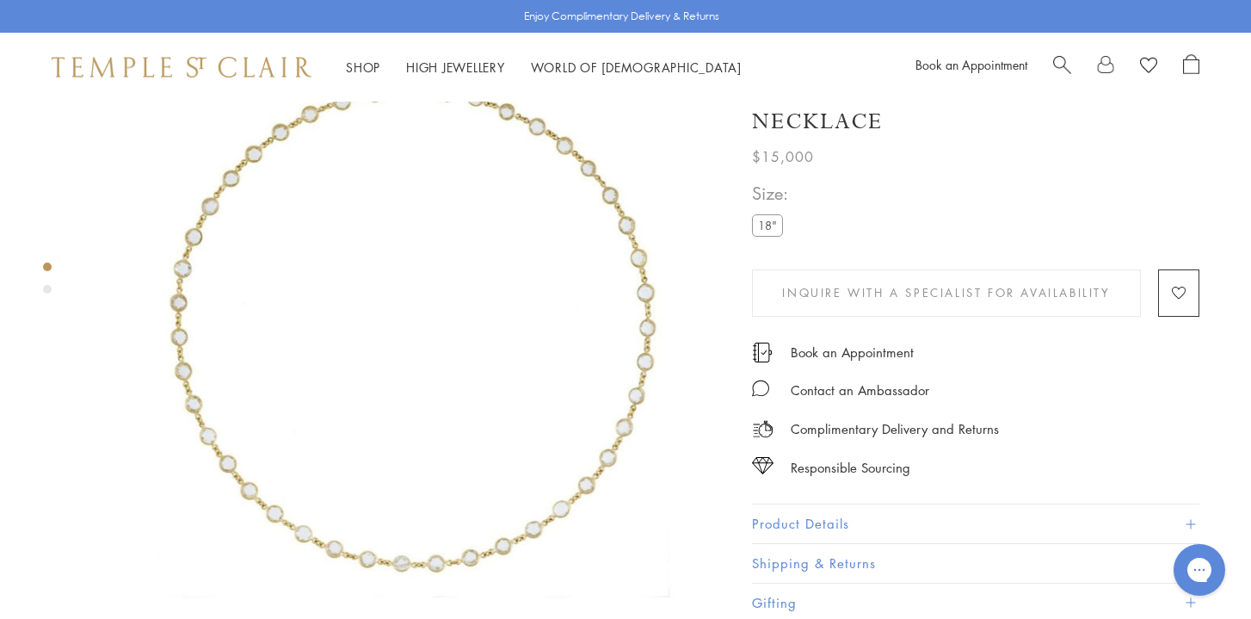
click at [791, 526] on button "Product Details" at bounding box center [975, 523] width 447 height 39
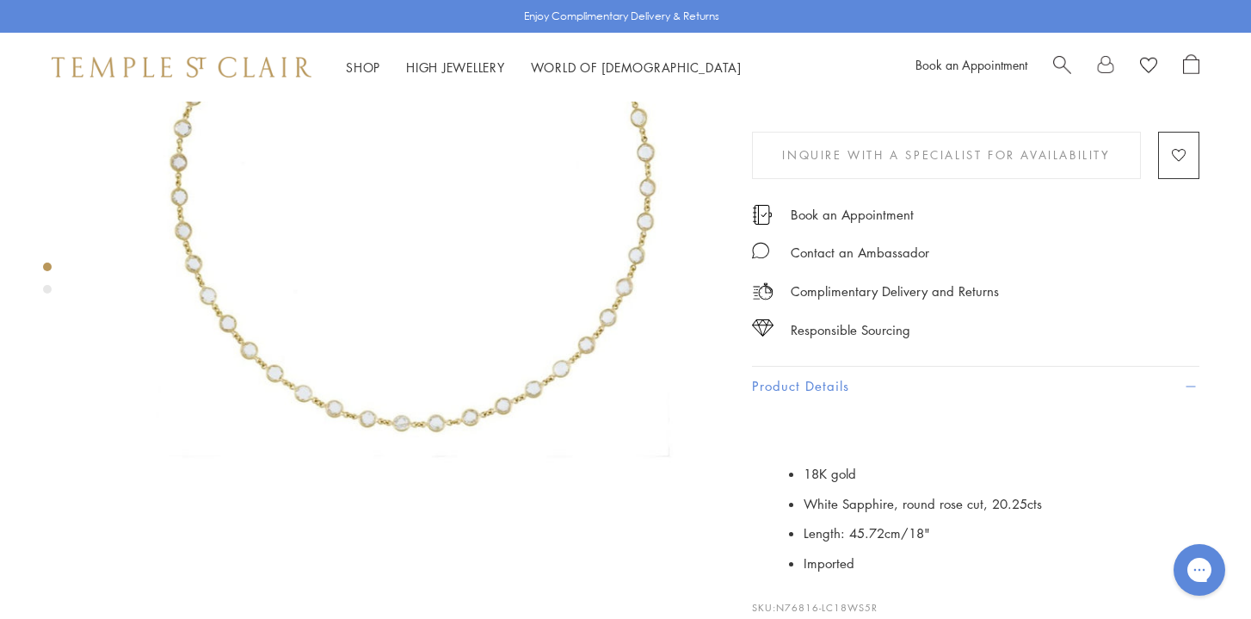
scroll to position [256, 0]
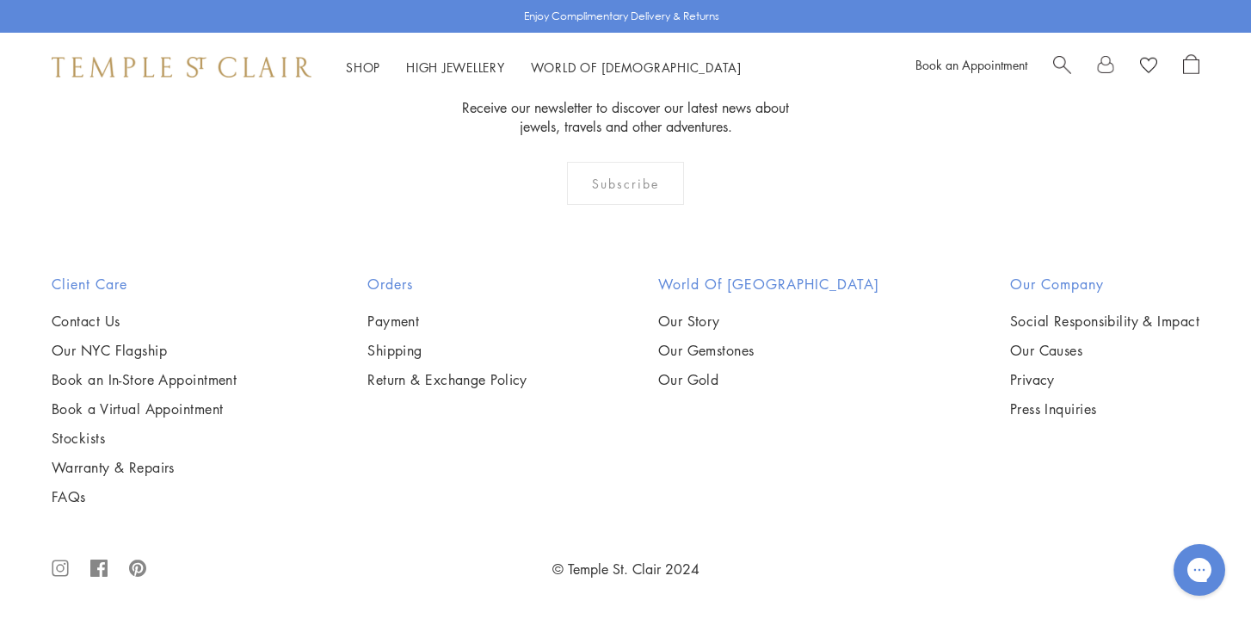
scroll to position [4922, 0]
click at [0, 0] on img at bounding box center [0, 0] width 0 height 0
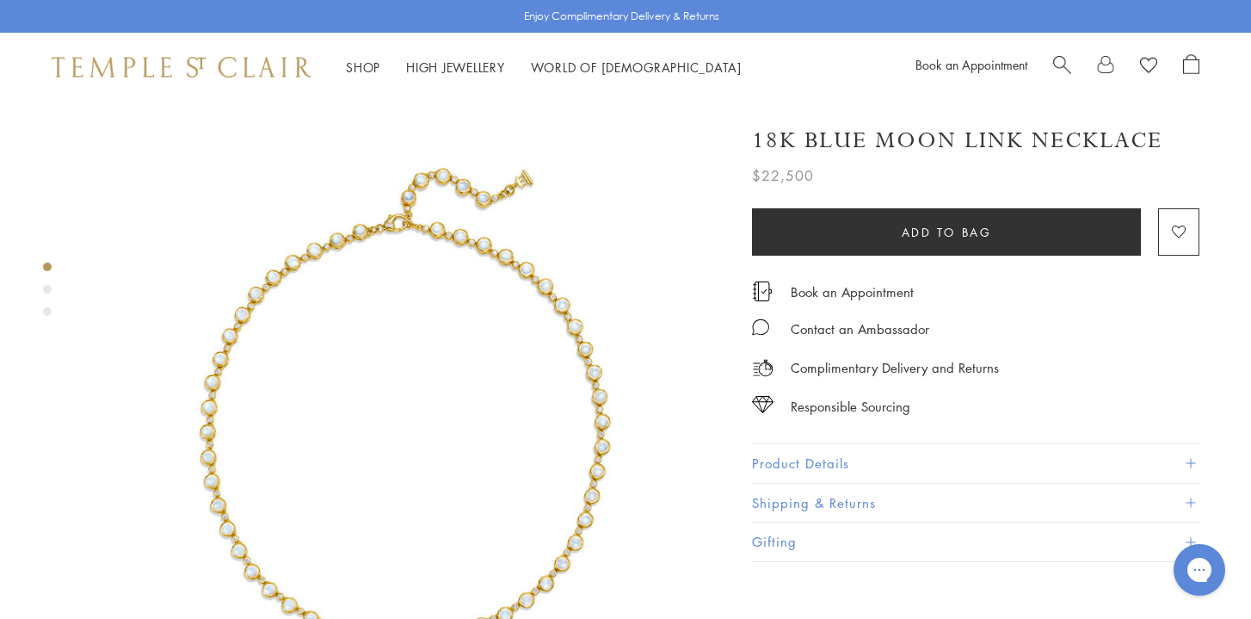
click at [786, 456] on button "Product Details" at bounding box center [975, 463] width 447 height 39
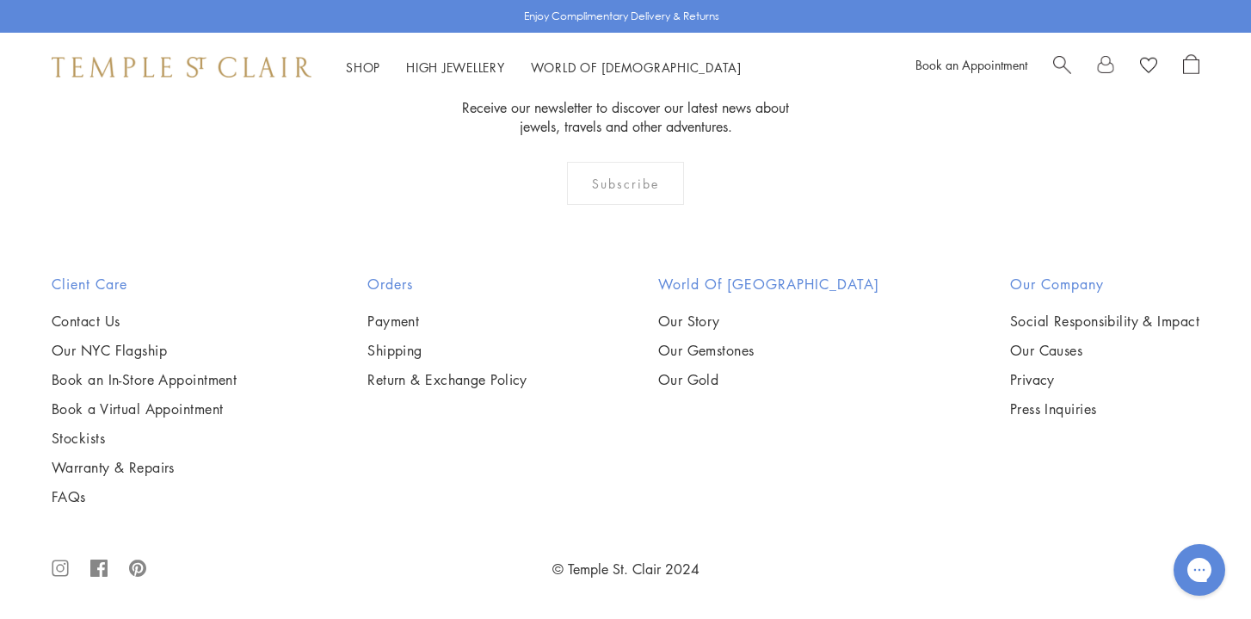
scroll to position [3053, 0]
click at [0, 0] on img at bounding box center [0, 0] width 0 height 0
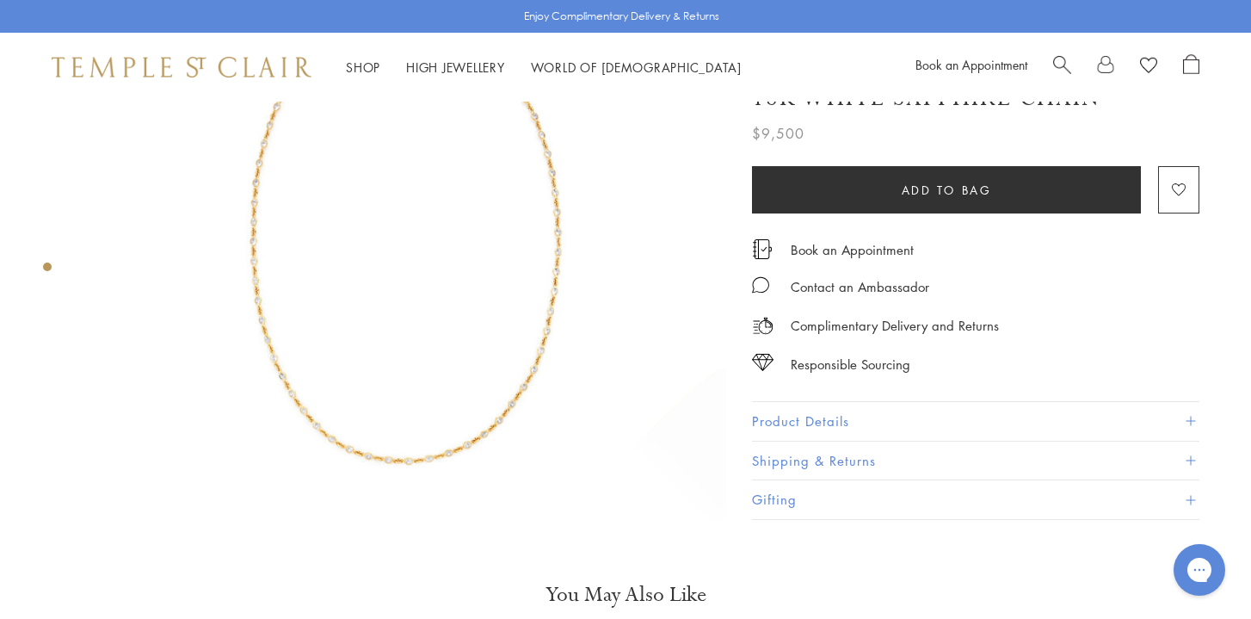
scroll to position [265, 0]
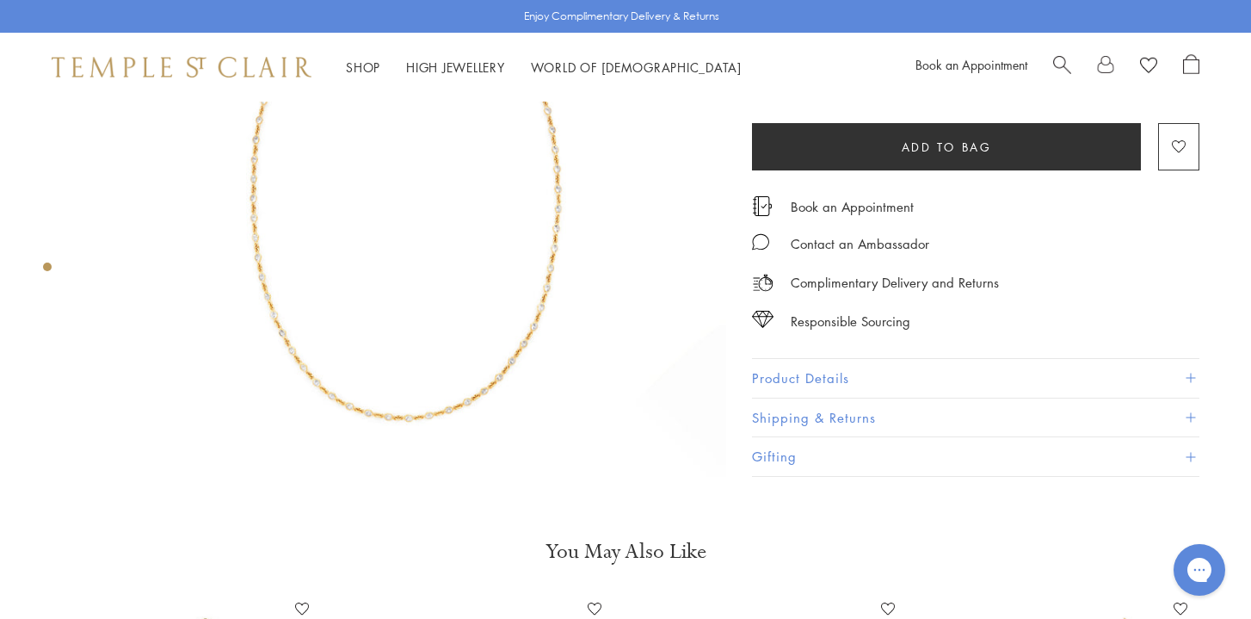
click at [814, 374] on button "Product Details" at bounding box center [975, 378] width 447 height 39
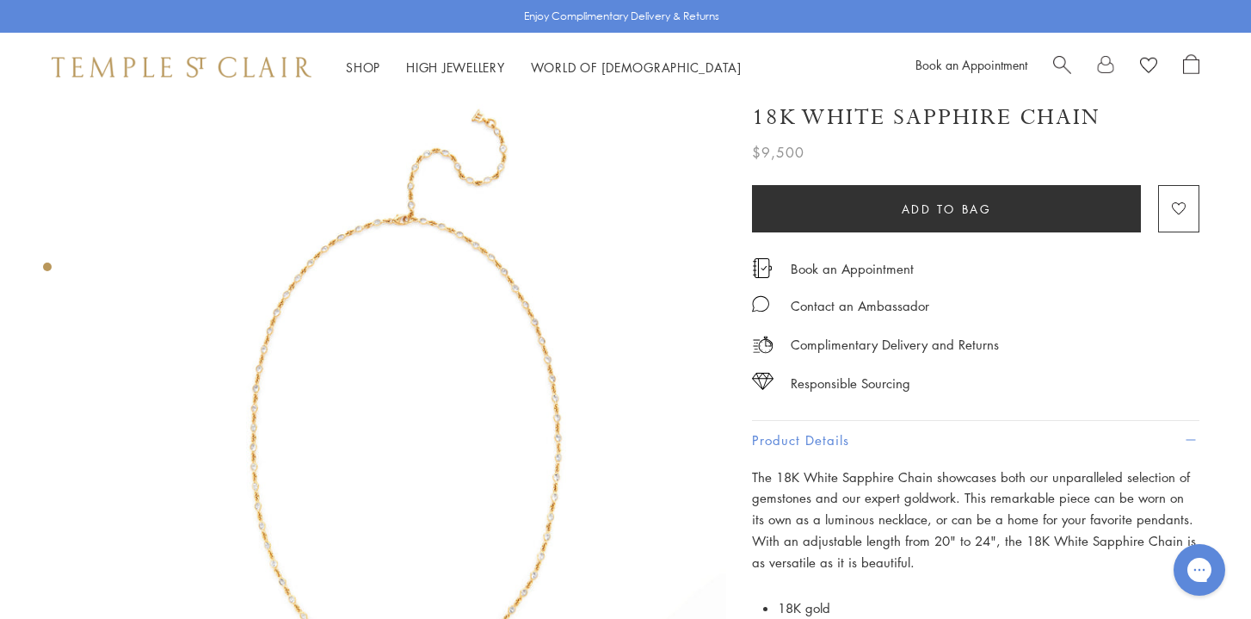
scroll to position [0, 0]
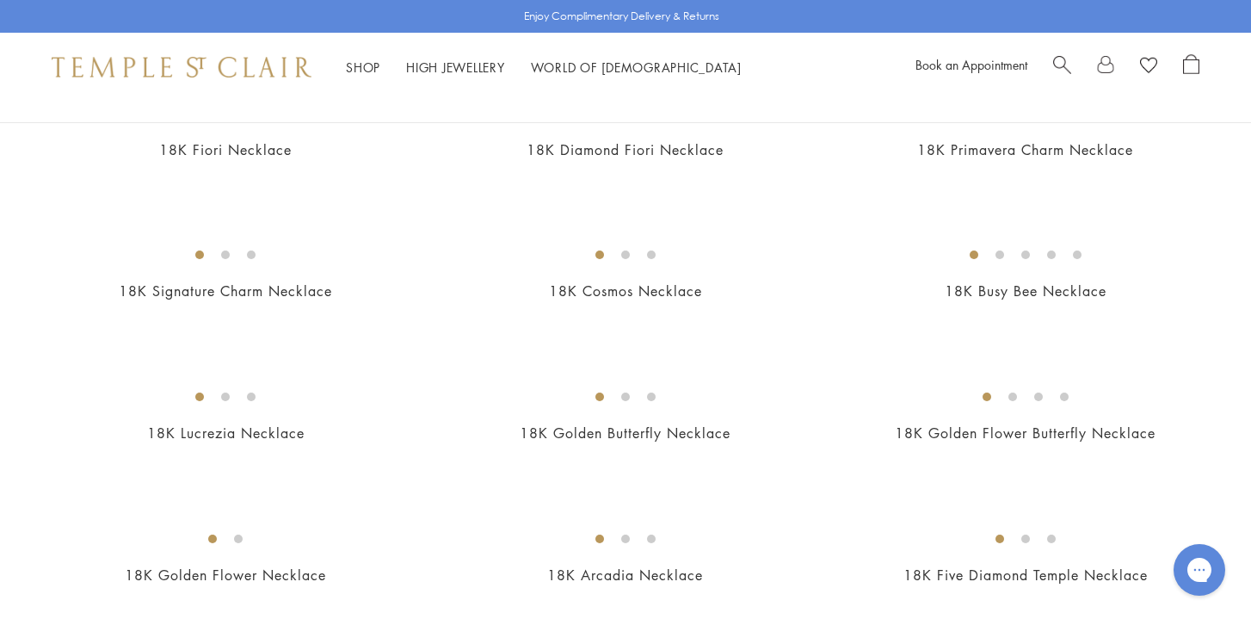
scroll to position [220, 0]
click at [0, 0] on img at bounding box center [0, 0] width 0 height 0
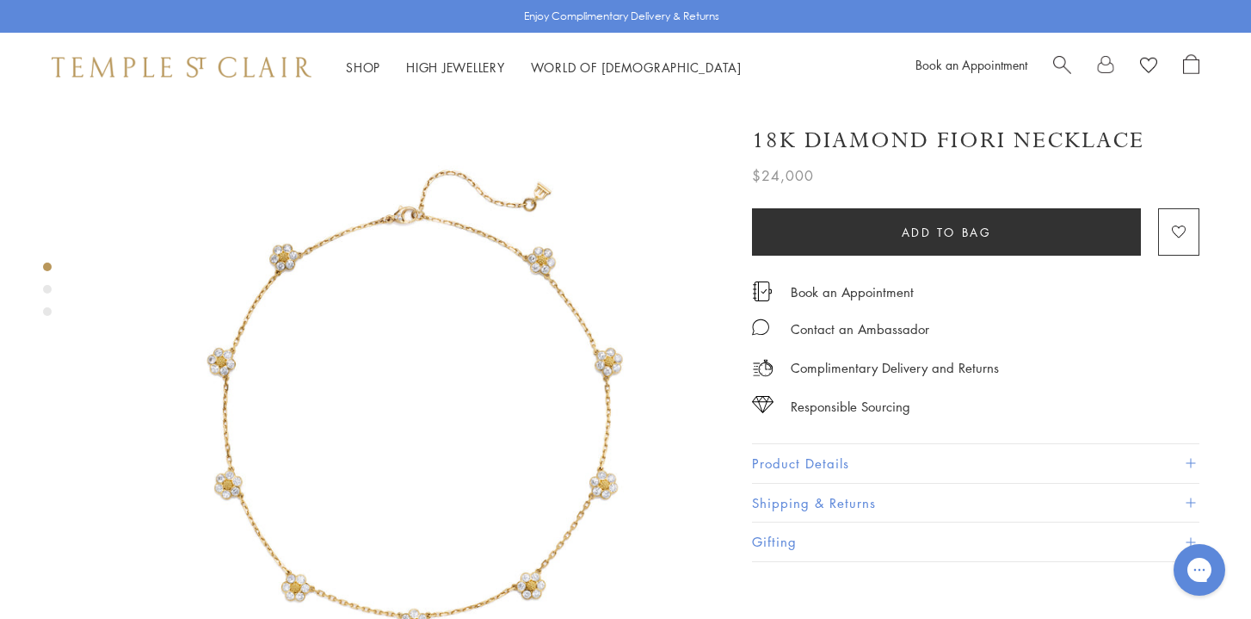
click at [782, 456] on button "Product Details" at bounding box center [975, 463] width 447 height 39
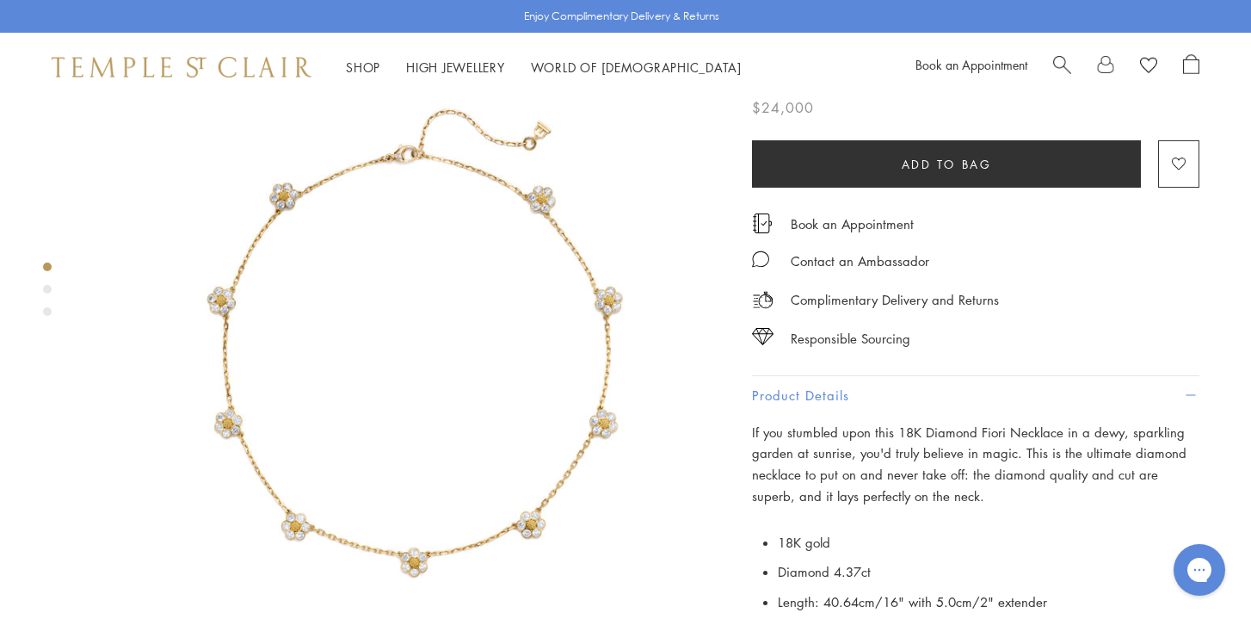
scroll to position [72, 0]
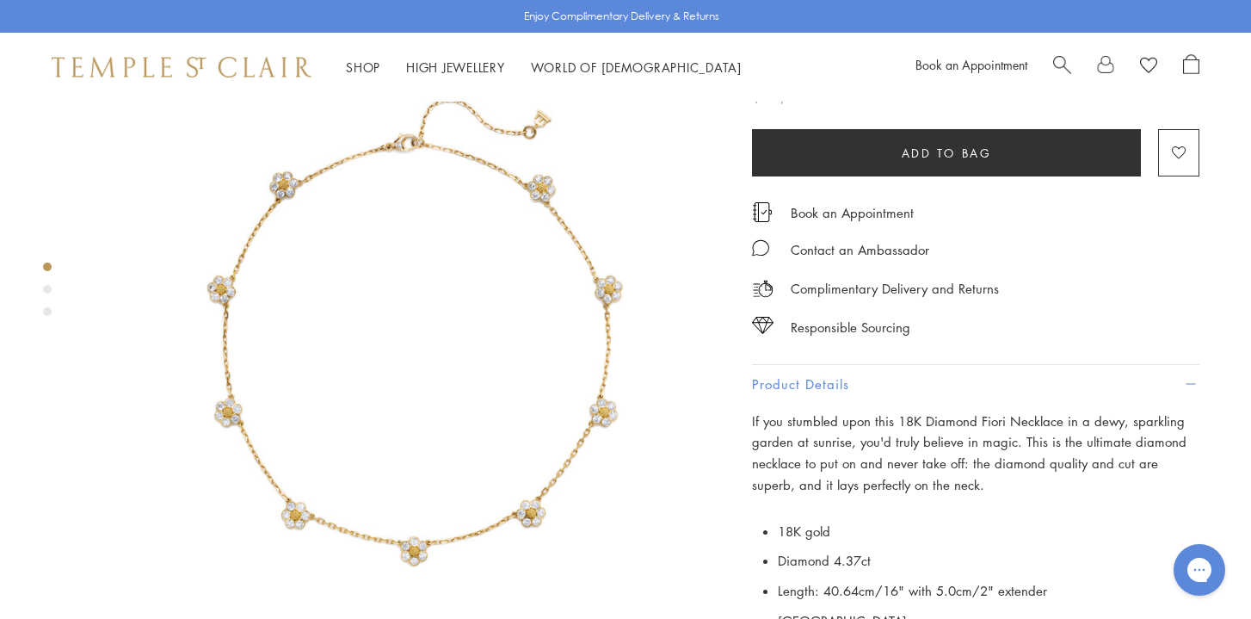
click at [541, 463] on img at bounding box center [406, 349] width 640 height 640
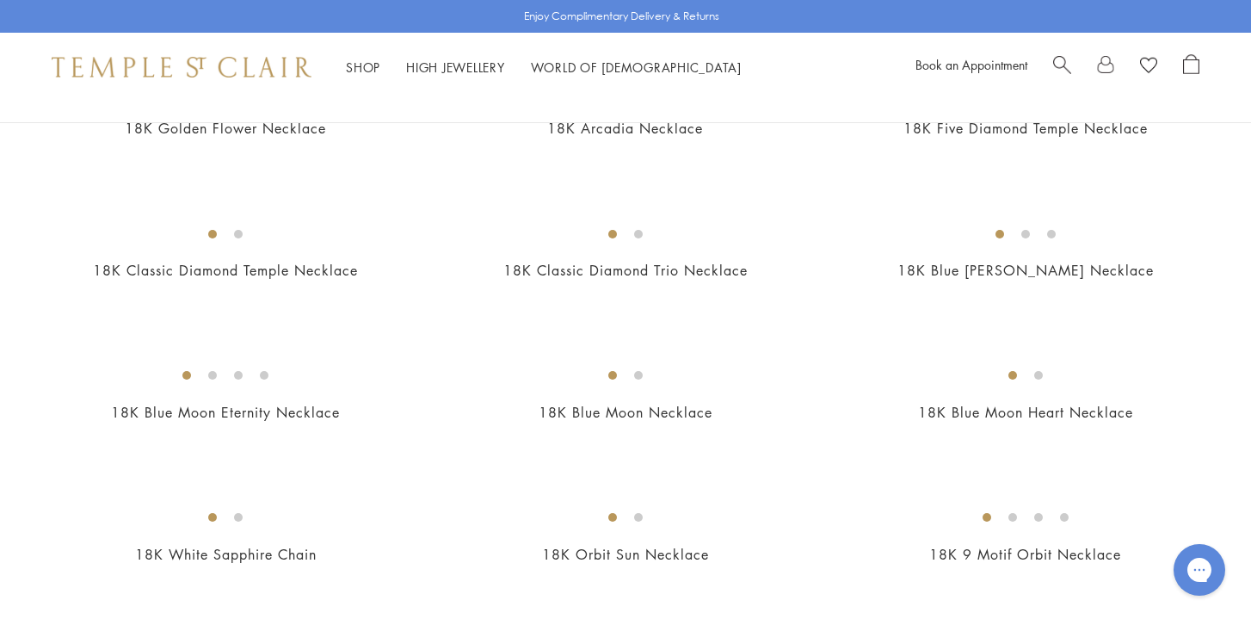
scroll to position [671, 0]
click at [0, 0] on img at bounding box center [0, 0] width 0 height 0
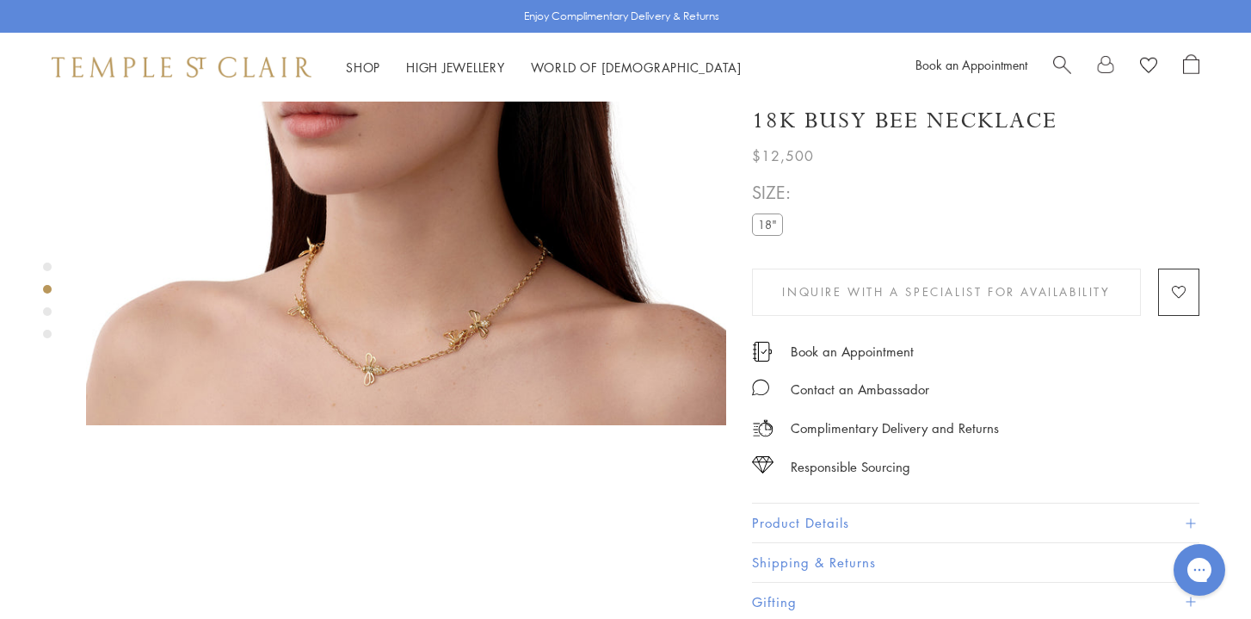
scroll to position [1034, 0]
